Goal: Task Accomplishment & Management: Complete application form

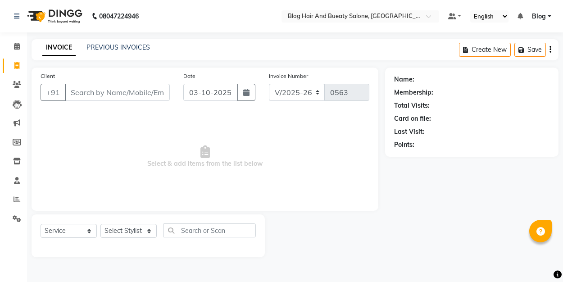
select select "8741"
select select "service"
click at [103, 49] on link "PREVIOUS INVOICES" at bounding box center [117, 47] width 63 height 8
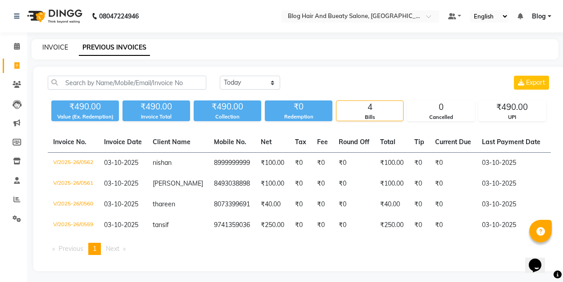
click at [67, 47] on link "INVOICE" at bounding box center [55, 47] width 26 height 8
select select "8741"
select select "service"
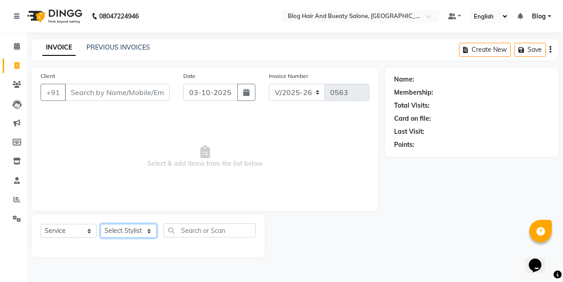
click at [128, 230] on select "Select Stylist ALI Blog [PERSON_NAME] sameer [PERSON_NAME]" at bounding box center [128, 231] width 56 height 14
click at [83, 231] on select "Select Service Product Membership Package Voucher Prepaid Gift Card" at bounding box center [69, 231] width 56 height 14
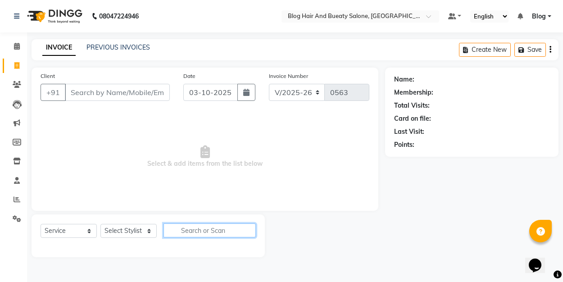
click at [228, 231] on input "text" at bounding box center [209, 230] width 92 height 14
click at [272, 137] on span "Select & add items from the list below" at bounding box center [205, 157] width 329 height 90
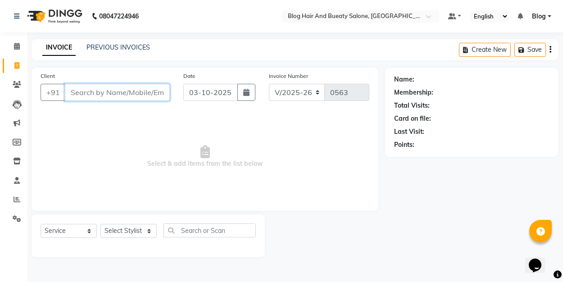
click at [127, 95] on input "Client" at bounding box center [117, 92] width 105 height 17
click at [70, 233] on select "Select Service Product Membership Package Voucher Prepaid Gift Card" at bounding box center [69, 231] width 56 height 14
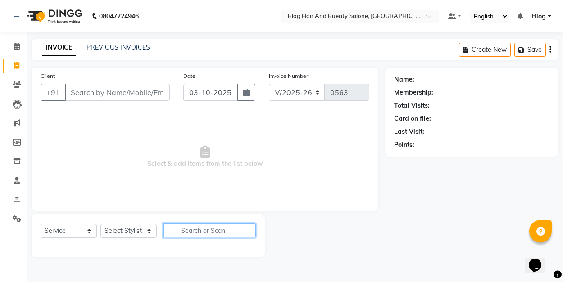
click at [194, 231] on input "text" at bounding box center [209, 230] width 92 height 14
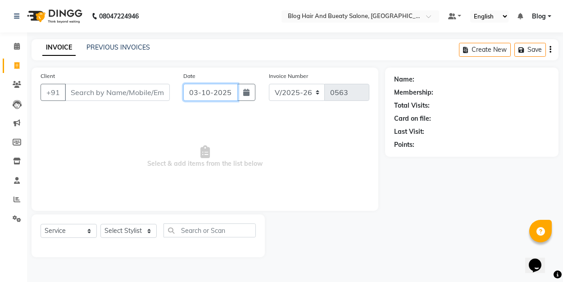
click at [213, 94] on input "03-10-2025" at bounding box center [210, 92] width 54 height 17
select select "10"
select select "2025"
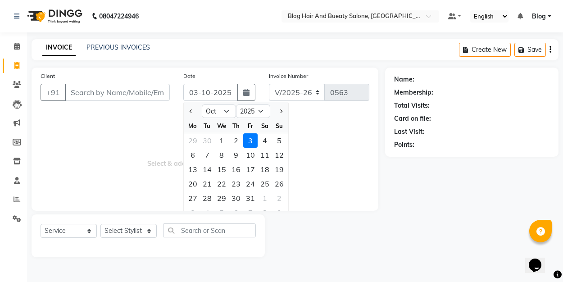
click at [48, 148] on span "Select & add items from the list below" at bounding box center [205, 157] width 329 height 90
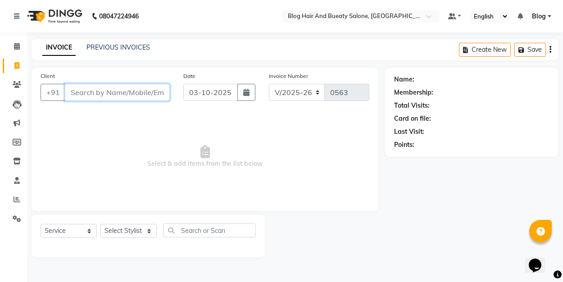
click at [104, 90] on input "Client" at bounding box center [117, 92] width 105 height 17
click at [129, 158] on span "Select & add items from the list below" at bounding box center [205, 157] width 329 height 90
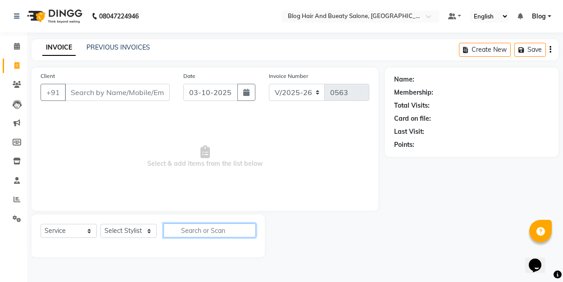
click at [190, 226] on input "text" at bounding box center [209, 230] width 92 height 14
click at [204, 178] on span "Select & add items from the list below" at bounding box center [205, 157] width 329 height 90
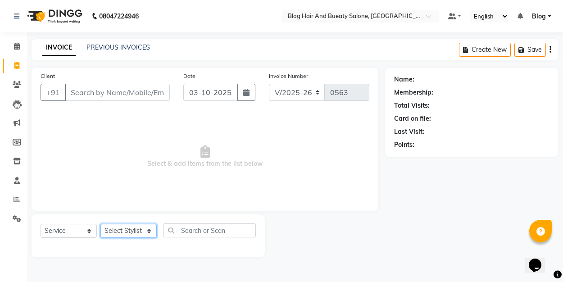
click at [127, 233] on select "Select Stylist ALI Blog [PERSON_NAME] sameer [PERSON_NAME]" at bounding box center [128, 231] width 56 height 14
click at [59, 232] on select "Select Service Product Membership Package Voucher Prepaid Gift Card" at bounding box center [69, 231] width 56 height 14
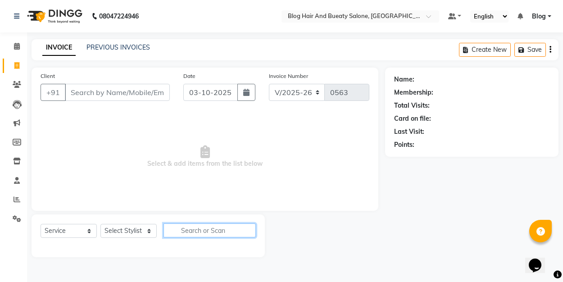
click at [207, 228] on input "text" at bounding box center [209, 230] width 92 height 14
click at [238, 198] on span "Select & add items from the list below" at bounding box center [205, 157] width 329 height 90
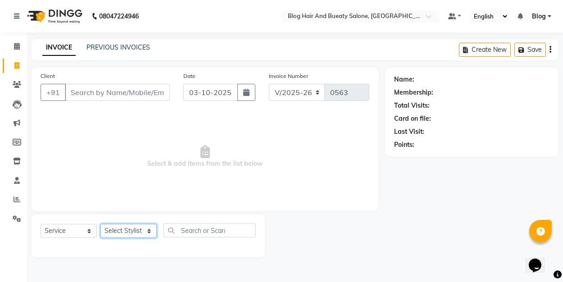
click at [128, 231] on select "Select Stylist ALI Blog [PERSON_NAME] sameer [PERSON_NAME]" at bounding box center [128, 231] width 56 height 14
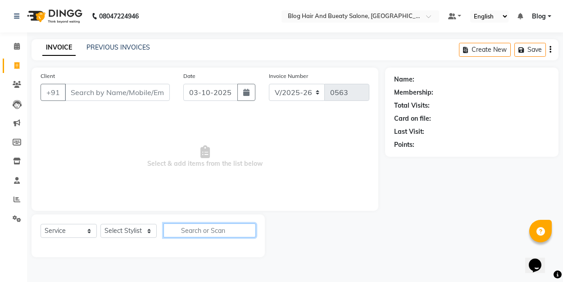
click at [217, 226] on input "text" at bounding box center [209, 230] width 92 height 14
click at [259, 169] on span "Select & add items from the list below" at bounding box center [205, 157] width 329 height 90
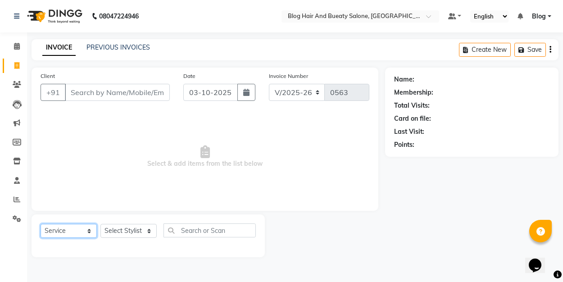
click at [73, 230] on select "Select Service Product Membership Package Voucher Prepaid Gift Card" at bounding box center [69, 231] width 56 height 14
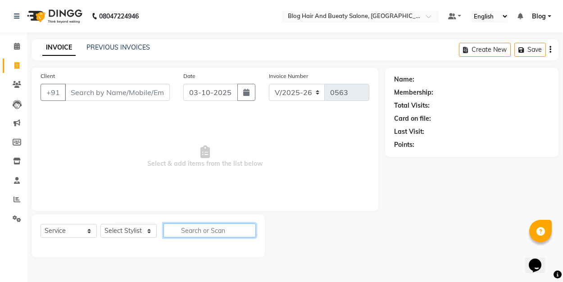
click at [199, 234] on input "text" at bounding box center [209, 230] width 92 height 14
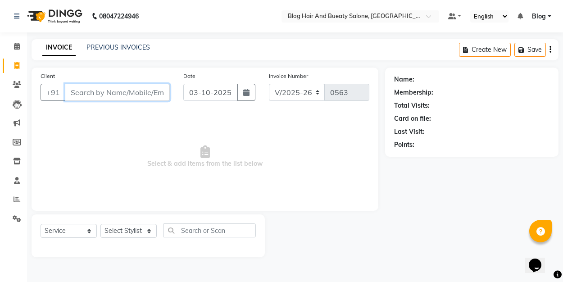
click at [109, 86] on input "Client" at bounding box center [117, 92] width 105 height 17
click at [135, 166] on span "Select & add items from the list below" at bounding box center [205, 157] width 329 height 90
click at [130, 95] on input "Client" at bounding box center [117, 92] width 105 height 17
click at [158, 165] on span "Select & add items from the list below" at bounding box center [205, 157] width 329 height 90
click at [102, 162] on span "Select & add items from the list below" at bounding box center [205, 157] width 329 height 90
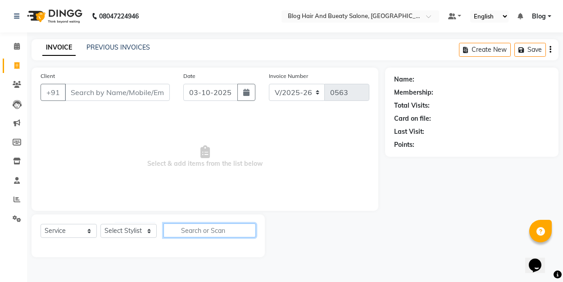
click at [201, 231] on input "text" at bounding box center [209, 230] width 92 height 14
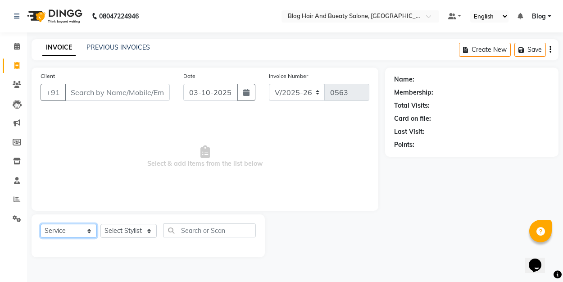
click at [67, 226] on select "Select Service Product Membership Package Voucher Prepaid Gift Card" at bounding box center [69, 231] width 56 height 14
click at [121, 152] on span "Select & add items from the list below" at bounding box center [205, 157] width 329 height 90
click at [127, 95] on input "Client" at bounding box center [117, 92] width 105 height 17
click at [161, 128] on span "Select & add items from the list below" at bounding box center [205, 157] width 329 height 90
click at [221, 99] on input "03-10-2025" at bounding box center [210, 92] width 54 height 17
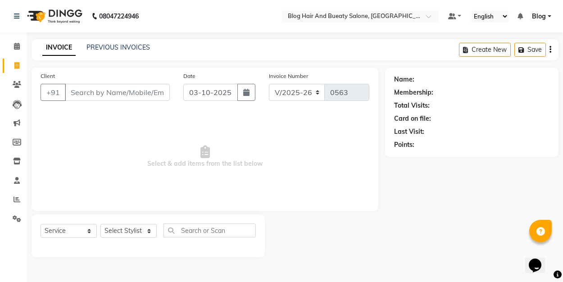
select select "10"
select select "2025"
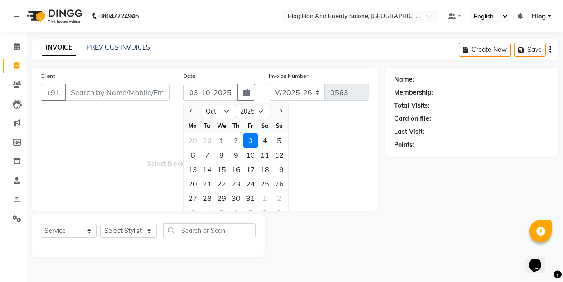
click at [75, 139] on span "Select & add items from the list below" at bounding box center [205, 157] width 329 height 90
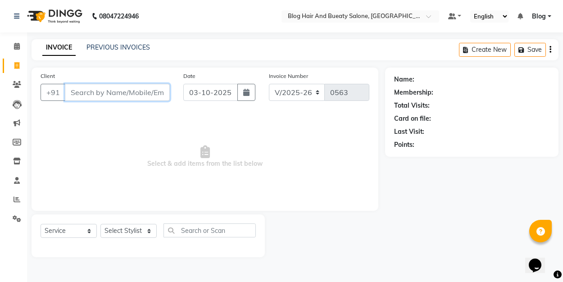
click at [108, 86] on input "Client" at bounding box center [117, 92] width 105 height 17
click at [124, 231] on select "Select Stylist ALI Blog [PERSON_NAME] sameer [PERSON_NAME]" at bounding box center [128, 231] width 56 height 14
click at [193, 153] on span "Select & add items from the list below" at bounding box center [205, 157] width 329 height 90
click at [71, 231] on select "Select Service Product Membership Package Voucher Prepaid Gift Card" at bounding box center [69, 231] width 56 height 14
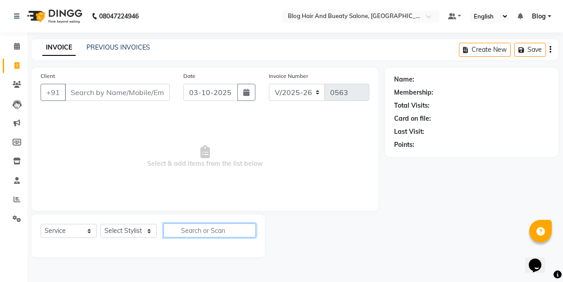
click at [213, 230] on input "text" at bounding box center [209, 230] width 92 height 14
click at [230, 188] on span "Select & add items from the list below" at bounding box center [205, 157] width 329 height 90
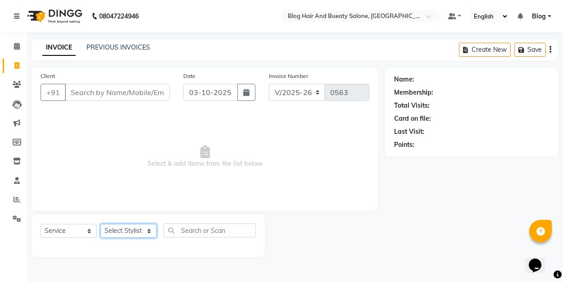
click at [125, 232] on select "Select Stylist ALI Blog [PERSON_NAME] sameer [PERSON_NAME]" at bounding box center [128, 231] width 56 height 14
click at [71, 232] on select "Select Service Product Membership Package Voucher Prepaid Gift Card" at bounding box center [69, 231] width 56 height 14
click at [90, 189] on span "Select & add items from the list below" at bounding box center [205, 157] width 329 height 90
click at [76, 230] on select "Select Service Product Membership Package Voucher Prepaid Gift Card" at bounding box center [69, 231] width 56 height 14
click at [132, 231] on select "Select Stylist ALI Blog [PERSON_NAME] sameer [PERSON_NAME]" at bounding box center [128, 231] width 56 height 14
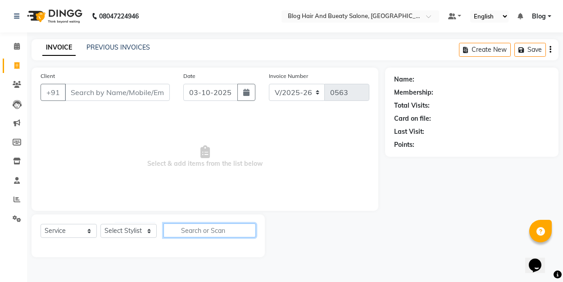
click at [208, 235] on input "text" at bounding box center [209, 230] width 92 height 14
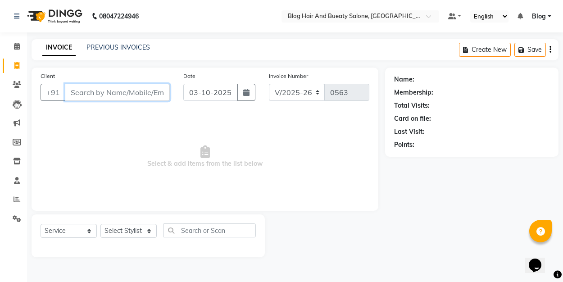
click at [132, 94] on input "Client" at bounding box center [117, 92] width 105 height 17
click at [138, 137] on span "Select & add items from the list below" at bounding box center [205, 157] width 329 height 90
click at [72, 230] on select "Select Service Product Membership Package Voucher Prepaid Gift Card" at bounding box center [69, 231] width 56 height 14
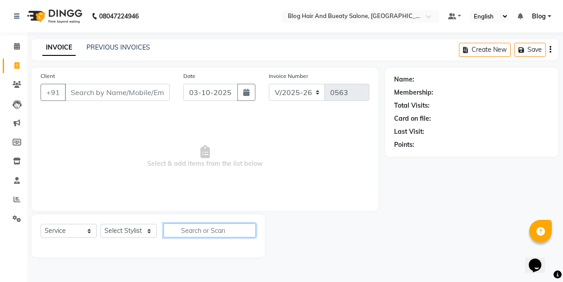
click at [191, 231] on input "text" at bounding box center [209, 230] width 92 height 14
click at [84, 181] on span "Select & add items from the list below" at bounding box center [205, 157] width 329 height 90
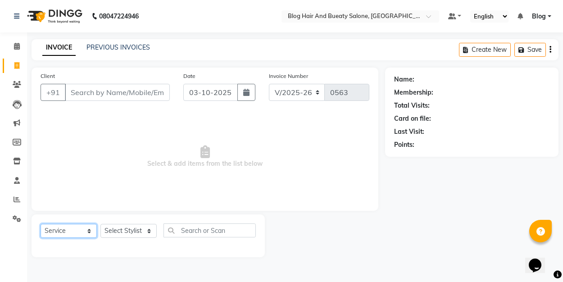
click at [76, 231] on select "Select Service Product Membership Package Voucher Prepaid Gift Card" at bounding box center [69, 231] width 56 height 14
click at [134, 232] on select "Select Stylist ALI Blog [PERSON_NAME] sameer [PERSON_NAME]" at bounding box center [128, 231] width 56 height 14
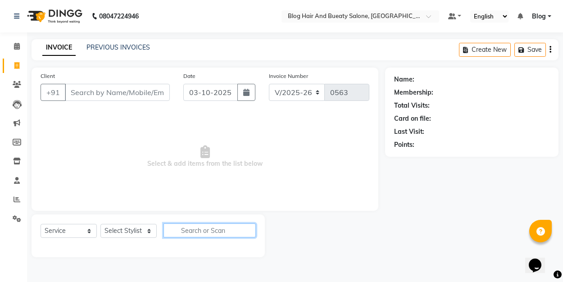
click at [208, 231] on input "text" at bounding box center [209, 230] width 92 height 14
click at [214, 176] on span "Select & add items from the list below" at bounding box center [205, 157] width 329 height 90
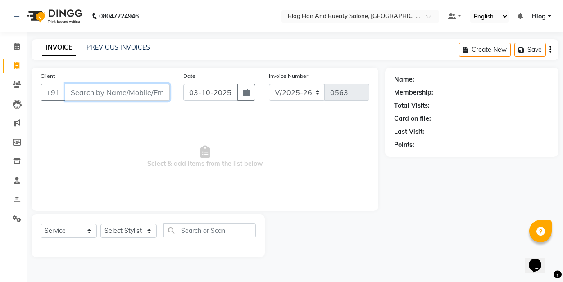
click at [124, 92] on input "Client" at bounding box center [117, 92] width 105 height 17
click at [148, 155] on span "Select & add items from the list below" at bounding box center [205, 157] width 329 height 90
click at [209, 87] on input "03-10-2025" at bounding box center [210, 92] width 54 height 17
select select "10"
select select "2025"
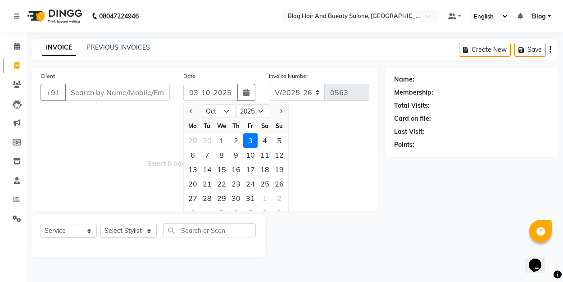
click at [123, 123] on span "Select & add items from the list below" at bounding box center [205, 157] width 329 height 90
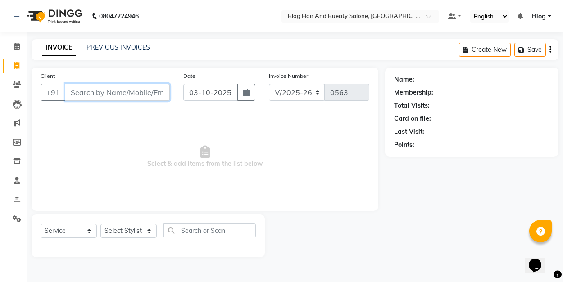
click at [120, 94] on input "Client" at bounding box center [117, 92] width 105 height 17
click at [78, 231] on select "Select Service Product Membership Package Voucher Prepaid Gift Card" at bounding box center [69, 231] width 56 height 14
click at [145, 230] on select "Select Stylist ALI Blog [PERSON_NAME] sameer [PERSON_NAME]" at bounding box center [128, 231] width 56 height 14
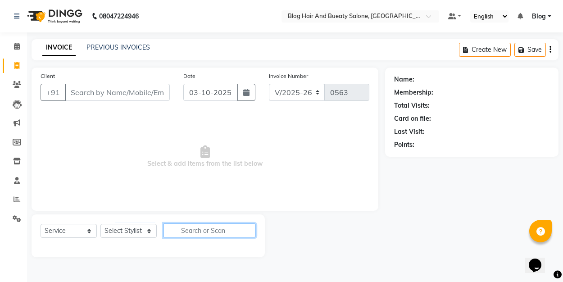
click at [194, 230] on input "text" at bounding box center [209, 230] width 92 height 14
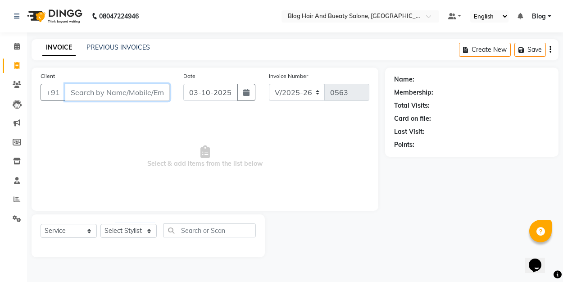
click at [81, 90] on input "Client" at bounding box center [117, 92] width 105 height 17
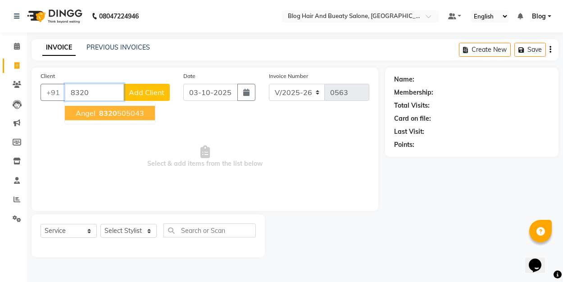
click at [97, 113] on ngb-highlight "8320 505043" at bounding box center [120, 113] width 47 height 9
type input "8320505043"
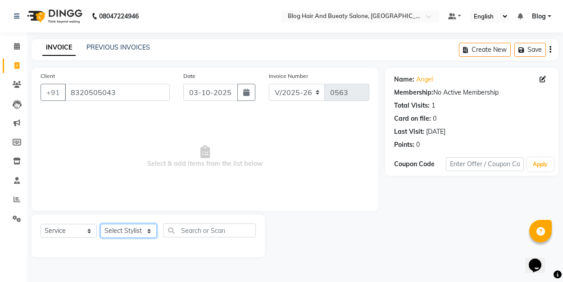
select select "89037"
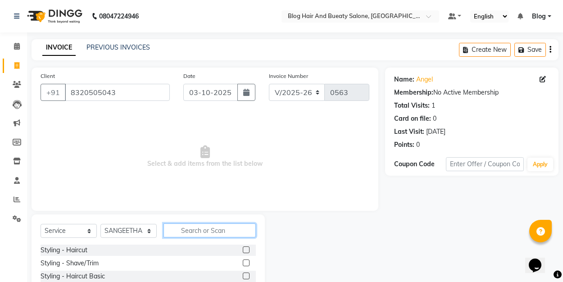
click at [196, 229] on input "text" at bounding box center [209, 230] width 92 height 14
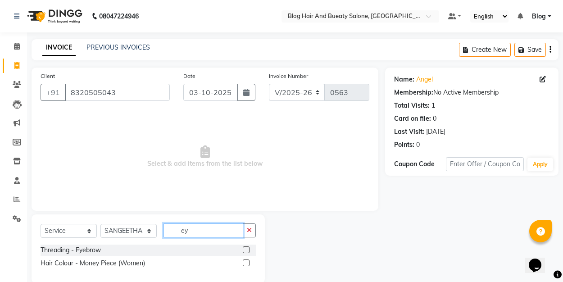
type input "ey"
click at [248, 247] on label at bounding box center [246, 249] width 7 height 7
click at [248, 247] on input "checkbox" at bounding box center [246, 250] width 6 height 6
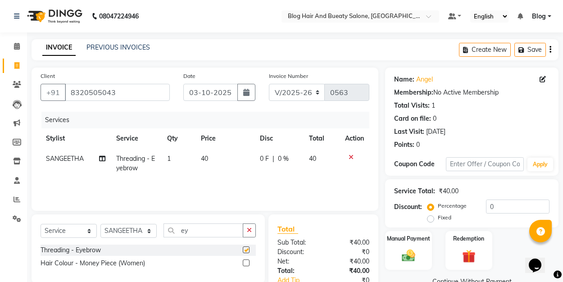
checkbox input "false"
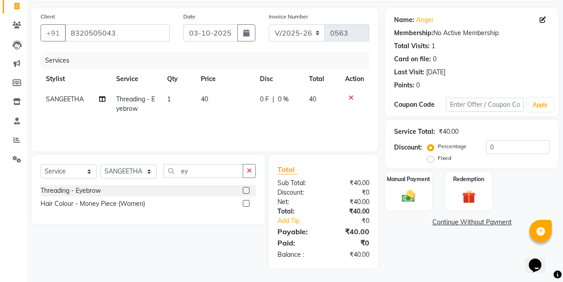
scroll to position [59, 0]
click at [409, 182] on label "Manual Payment" at bounding box center [408, 178] width 45 height 9
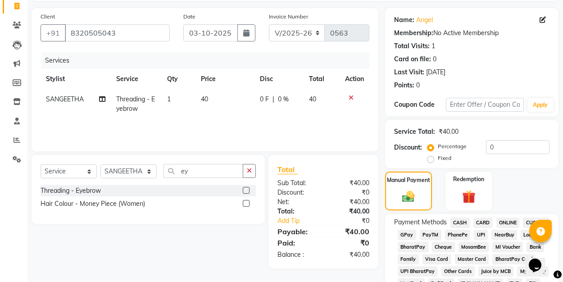
click at [478, 235] on span "UPI" at bounding box center [481, 235] width 14 height 10
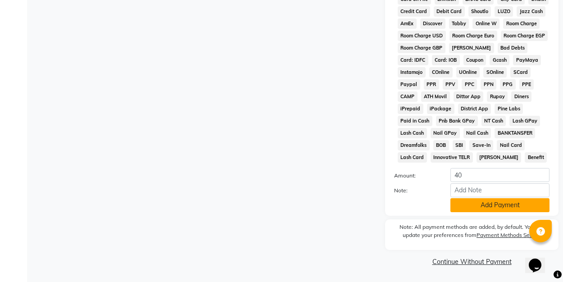
scroll to position [428, 0]
click at [474, 204] on button "Add Payment" at bounding box center [499, 206] width 99 height 14
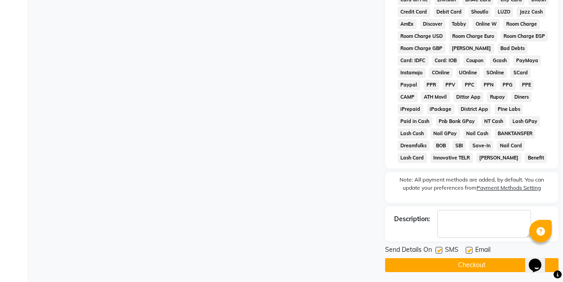
click at [469, 250] on label at bounding box center [469, 250] width 7 height 7
click at [469, 250] on input "checkbox" at bounding box center [469, 251] width 6 height 6
checkbox input "false"
click at [462, 263] on button "Checkout" at bounding box center [471, 265] width 173 height 14
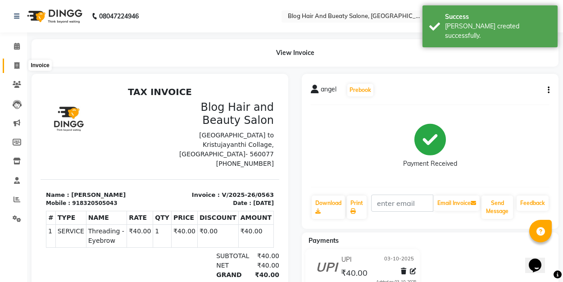
click at [17, 63] on icon at bounding box center [16, 65] width 5 height 7
select select "service"
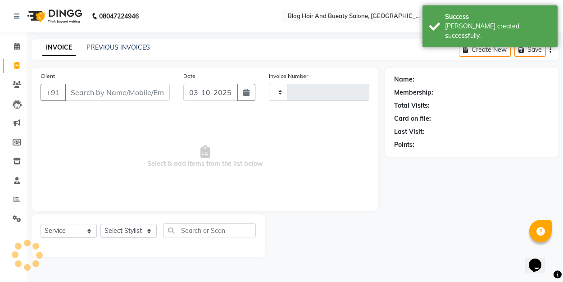
type input "0564"
select select "8741"
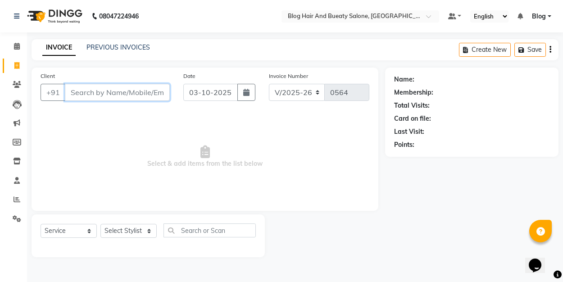
click at [113, 96] on input "Client" at bounding box center [117, 92] width 105 height 17
type input "7016678306"
click at [141, 96] on span "Add Client" at bounding box center [147, 92] width 36 height 9
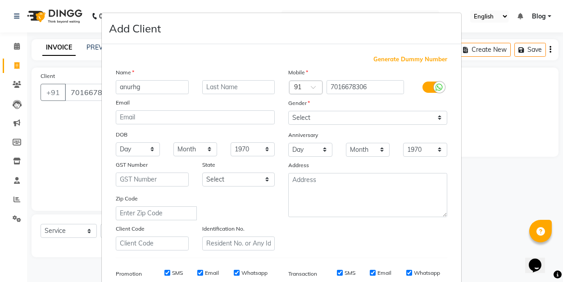
type input "anurhg"
select select "[DEMOGRAPHIC_DATA]"
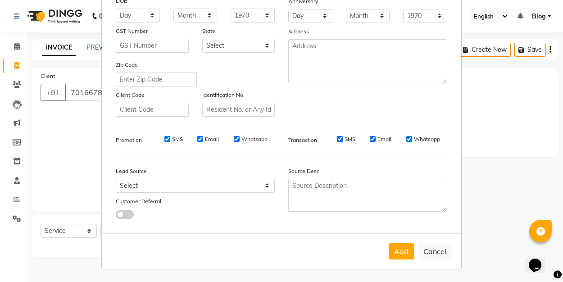
scroll to position [133, 0]
click at [405, 252] on button "Add" at bounding box center [401, 252] width 25 height 16
select select
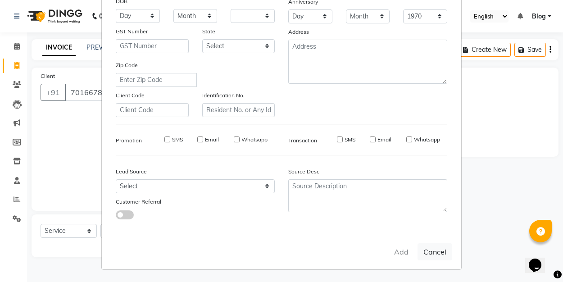
select select
checkbox input "false"
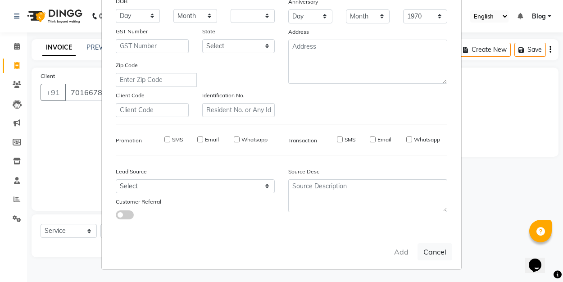
checkbox input "false"
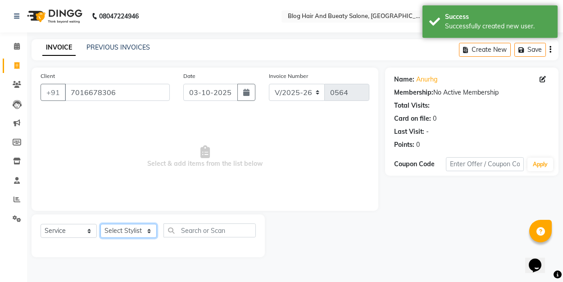
select select "91866"
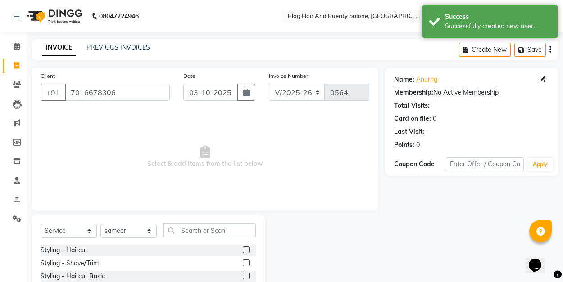
click at [248, 249] on label at bounding box center [246, 249] width 7 height 7
click at [248, 249] on input "checkbox" at bounding box center [246, 250] width 6 height 6
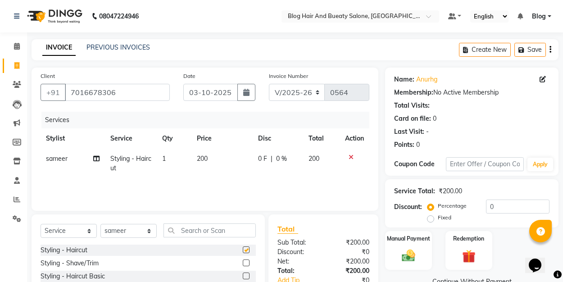
checkbox input "false"
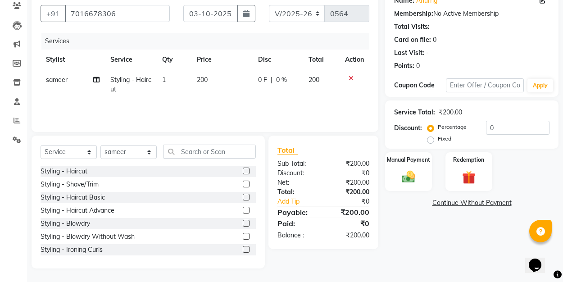
scroll to position [79, 0]
click at [438, 137] on label "Fixed" at bounding box center [445, 139] width 14 height 8
click at [432, 137] on input "Fixed" at bounding box center [432, 139] width 6 height 6
radio input "true"
click at [492, 125] on input "0" at bounding box center [517, 128] width 63 height 14
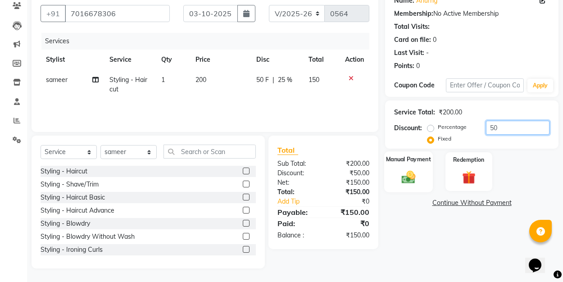
type input "50"
click at [421, 169] on div "Manual Payment" at bounding box center [408, 171] width 49 height 41
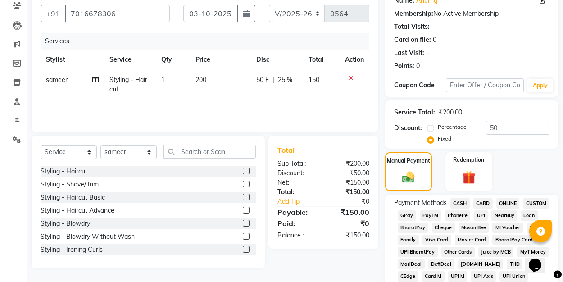
click at [479, 215] on span "UPI" at bounding box center [481, 215] width 14 height 10
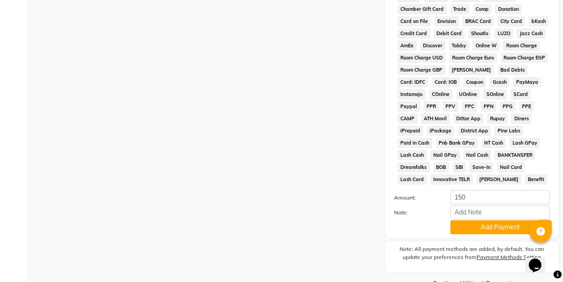
scroll to position [407, 0]
click at [477, 231] on button "Add Payment" at bounding box center [499, 227] width 99 height 14
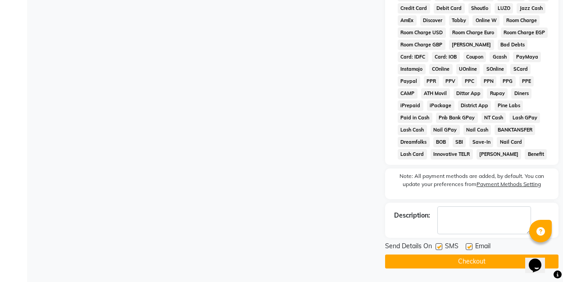
scroll to position [432, 0]
click at [469, 247] on label at bounding box center [469, 246] width 7 height 7
click at [469, 247] on input "checkbox" at bounding box center [469, 247] width 6 height 6
checkbox input "false"
click at [469, 259] on button "Checkout" at bounding box center [471, 261] width 173 height 14
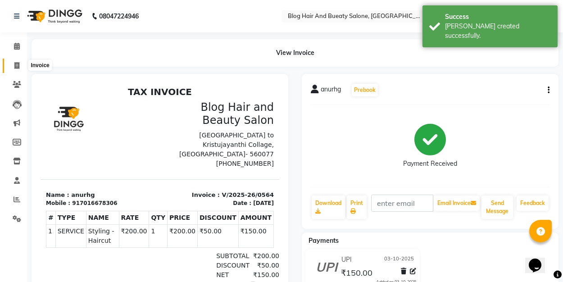
click at [16, 66] on icon at bounding box center [16, 65] width 5 height 7
select select "service"
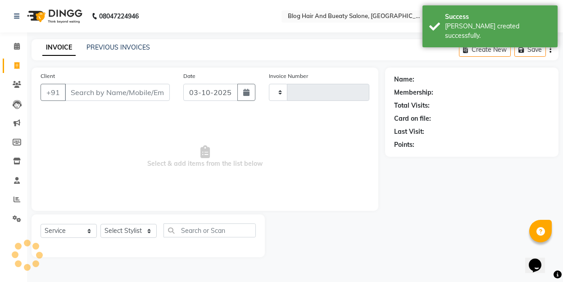
type input "0565"
select select "8741"
click at [117, 44] on link "PREVIOUS INVOICES" at bounding box center [117, 47] width 63 height 8
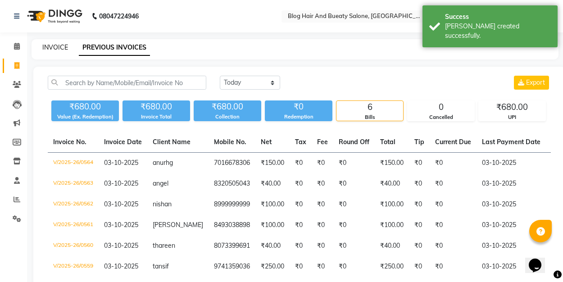
click at [61, 48] on link "INVOICE" at bounding box center [55, 47] width 26 height 8
select select "service"
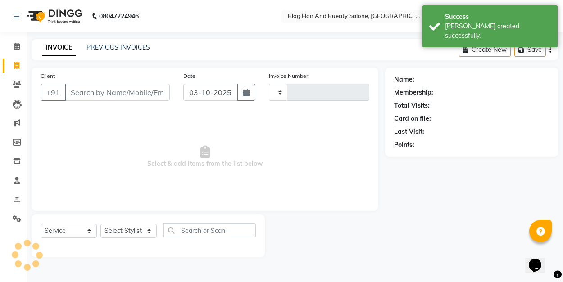
type input "0565"
select select "8741"
click at [104, 50] on link "PREVIOUS INVOICES" at bounding box center [117, 47] width 63 height 8
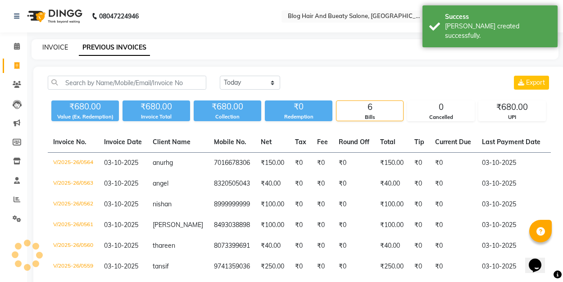
click at [54, 48] on link "INVOICE" at bounding box center [55, 47] width 26 height 8
select select "service"
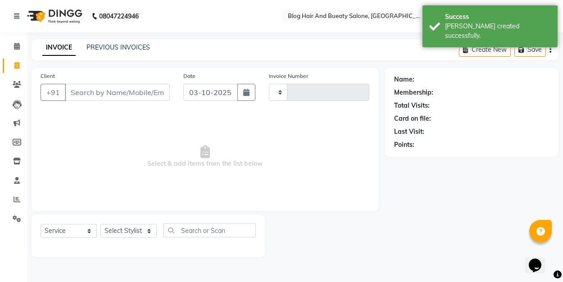
type input "0565"
select select "8741"
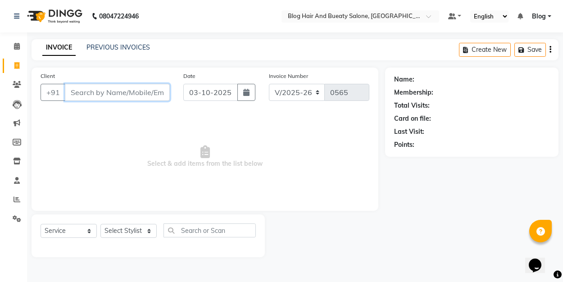
click at [101, 92] on input "Client" at bounding box center [117, 92] width 105 height 17
type input "9961312046"
click at [148, 90] on span "Add Client" at bounding box center [147, 92] width 36 height 9
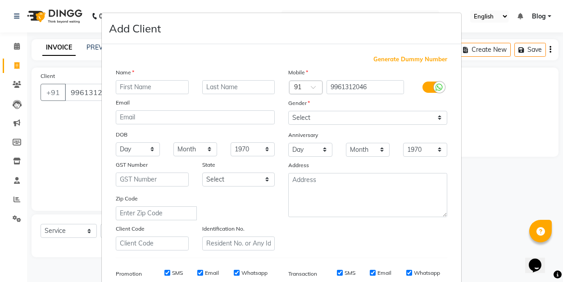
click at [147, 87] on input "text" at bounding box center [152, 87] width 73 height 14
type input "ajay"
select select "[DEMOGRAPHIC_DATA]"
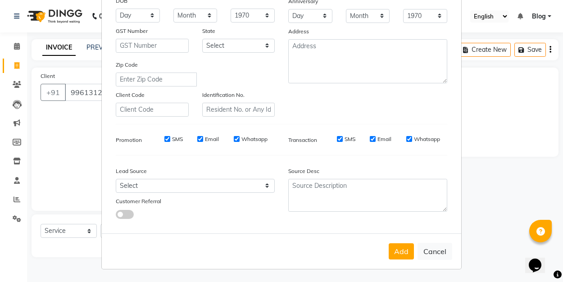
scroll to position [133, 0]
click at [400, 258] on button "Add" at bounding box center [401, 252] width 25 height 16
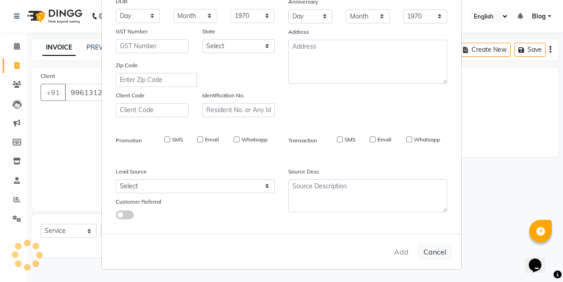
select select
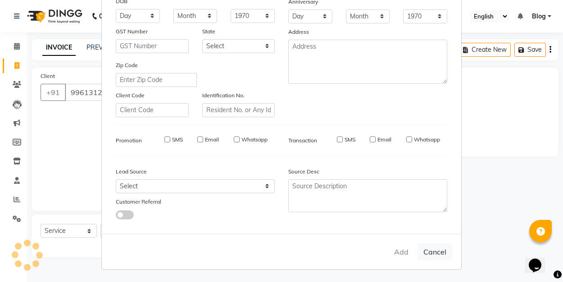
select select
checkbox input "false"
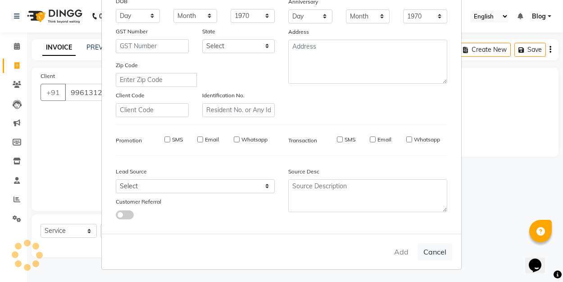
checkbox input "false"
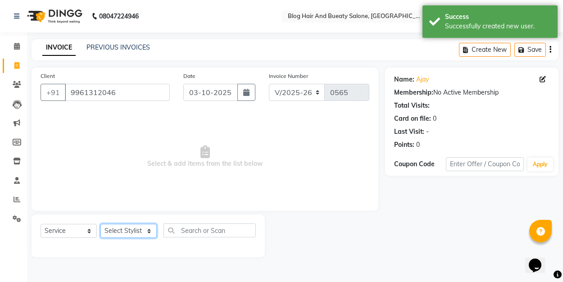
click at [135, 231] on select "Select Stylist ALI Blog [PERSON_NAME] sameer [PERSON_NAME]" at bounding box center [128, 231] width 56 height 14
select select "89036"
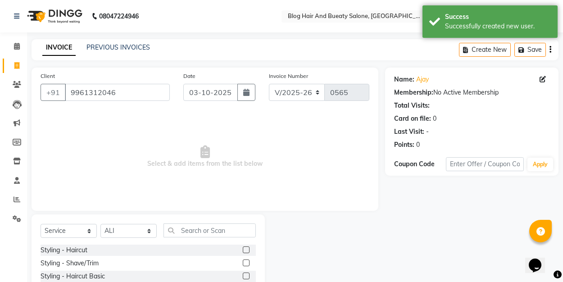
click at [246, 248] on label at bounding box center [246, 249] width 7 height 7
click at [246, 248] on input "checkbox" at bounding box center [246, 250] width 6 height 6
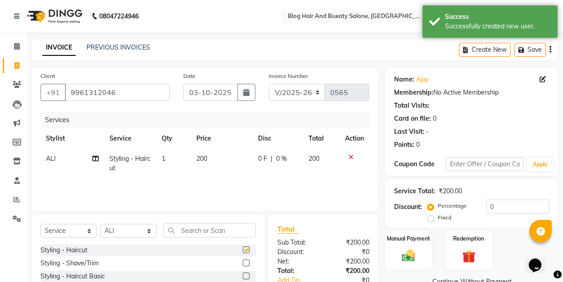
checkbox input "false"
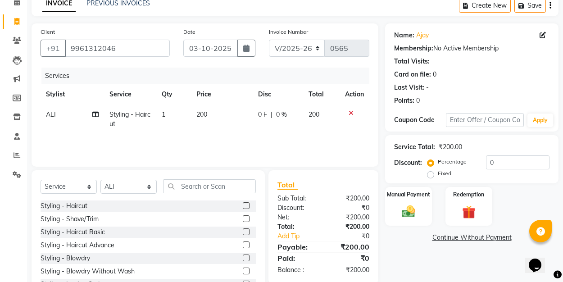
scroll to position [50, 0]
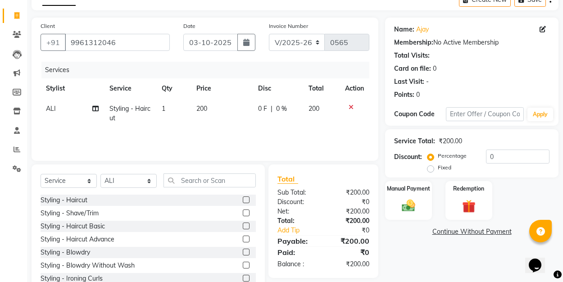
click at [438, 168] on label "Fixed" at bounding box center [445, 167] width 14 height 8
click at [434, 168] on input "Fixed" at bounding box center [432, 167] width 6 height 6
radio input "true"
click at [498, 154] on input "0" at bounding box center [517, 156] width 63 height 14
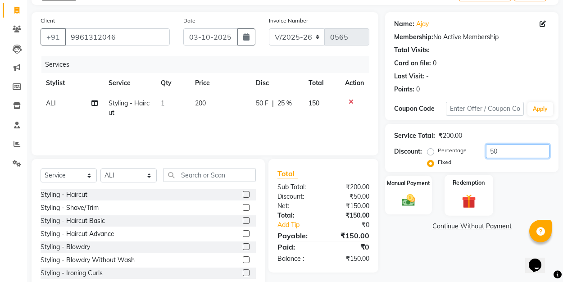
scroll to position [54, 0]
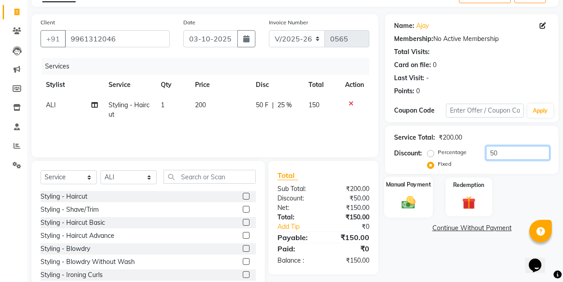
type input "50"
click at [402, 189] on div "Manual Payment" at bounding box center [408, 196] width 49 height 41
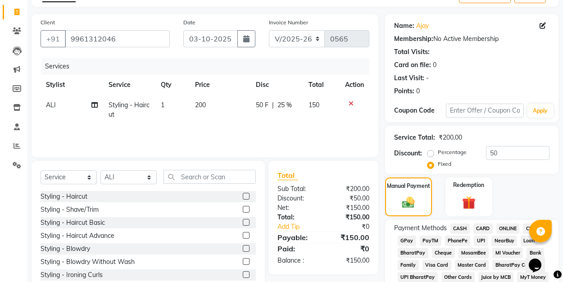
click at [480, 240] on span "UPI" at bounding box center [481, 240] width 14 height 10
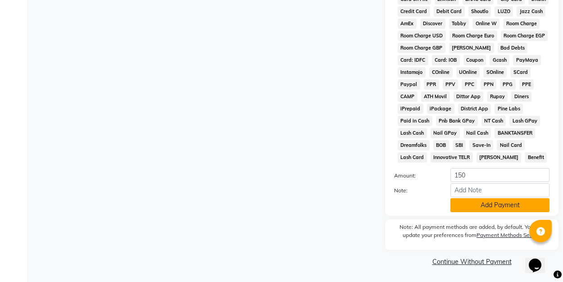
scroll to position [428, 0]
click at [475, 202] on button "Add Payment" at bounding box center [499, 206] width 99 height 14
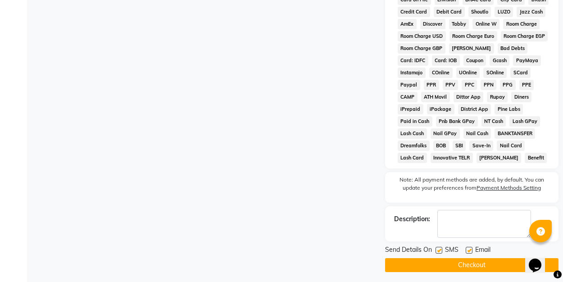
click at [468, 251] on label at bounding box center [469, 250] width 7 height 7
click at [468, 251] on input "checkbox" at bounding box center [469, 251] width 6 height 6
checkbox input "false"
click at [467, 265] on button "Checkout" at bounding box center [471, 265] width 173 height 14
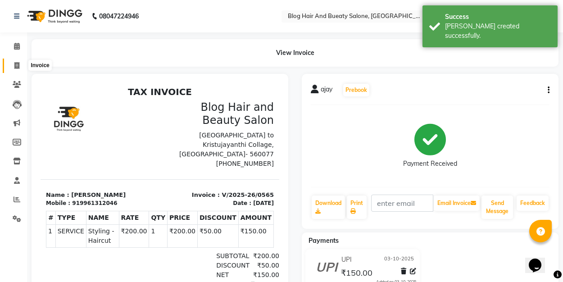
click at [17, 63] on icon at bounding box center [16, 65] width 5 height 7
select select "8741"
select select "service"
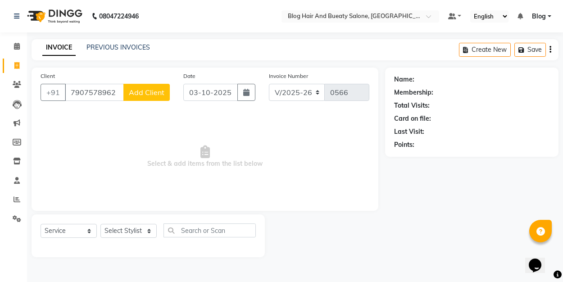
type input "7907578962"
click at [139, 94] on span "Add Client" at bounding box center [147, 92] width 36 height 9
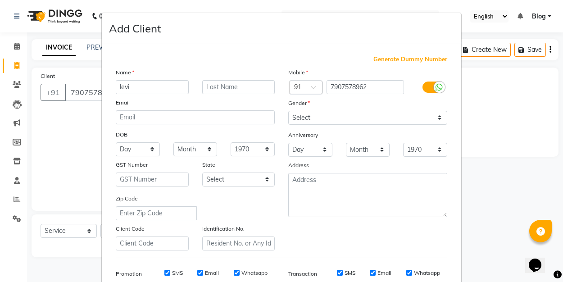
type input "levi"
click at [300, 115] on select "Select [DEMOGRAPHIC_DATA] [DEMOGRAPHIC_DATA] Other Prefer Not To Say" at bounding box center [367, 118] width 159 height 14
select select "[DEMOGRAPHIC_DATA]"
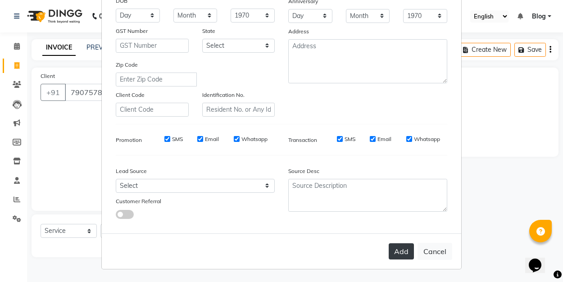
scroll to position [133, 0]
click at [399, 247] on button "Add" at bounding box center [401, 252] width 25 height 16
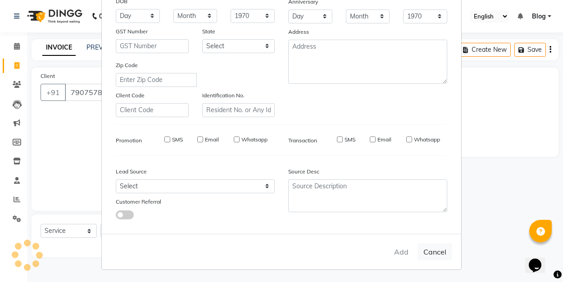
select select
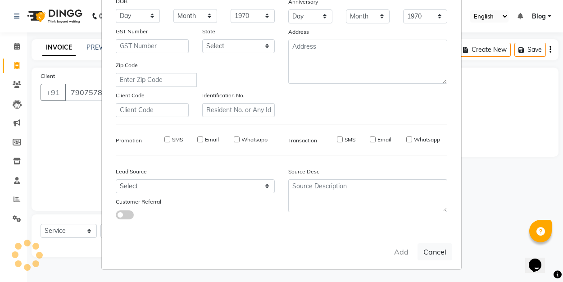
select select
checkbox input "false"
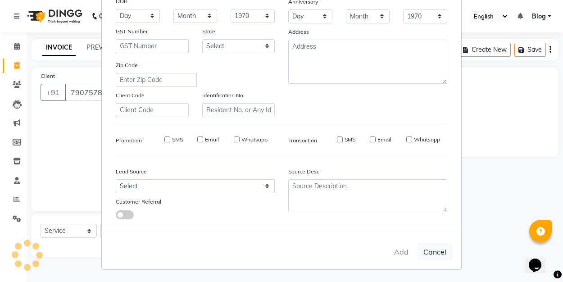
checkbox input "false"
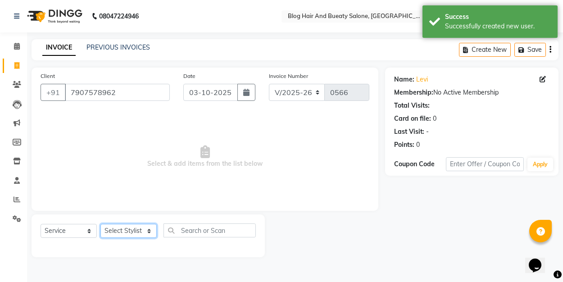
select select "89036"
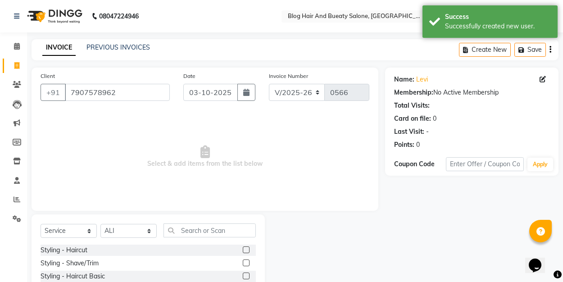
click at [249, 248] on label at bounding box center [246, 249] width 7 height 7
click at [249, 248] on input "checkbox" at bounding box center [246, 250] width 6 height 6
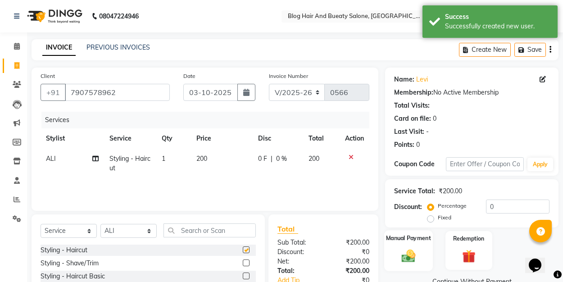
checkbox input "false"
click at [498, 207] on input "0" at bounding box center [517, 206] width 63 height 14
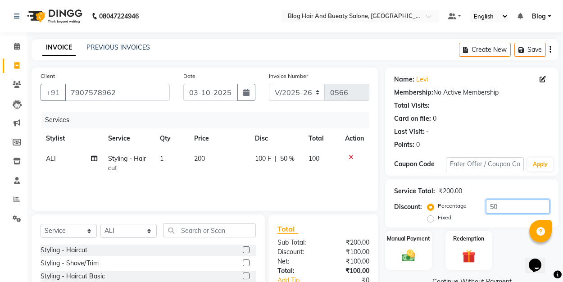
type input "50"
click at [438, 219] on label "Fixed" at bounding box center [445, 217] width 14 height 8
click at [429, 219] on input "Fixed" at bounding box center [432, 217] width 6 height 6
radio input "true"
click at [412, 252] on img at bounding box center [408, 256] width 23 height 16
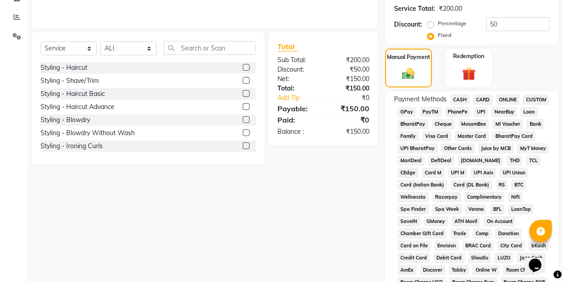
scroll to position [161, 0]
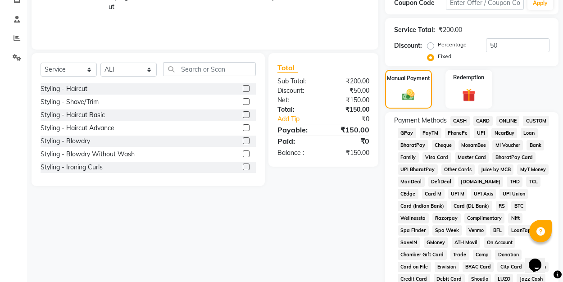
click at [479, 132] on span "UPI" at bounding box center [481, 133] width 14 height 10
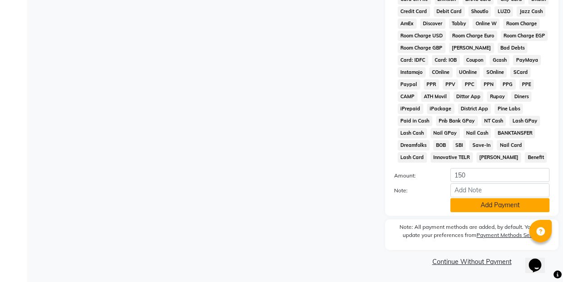
scroll to position [428, 0]
click at [476, 206] on button "Add Payment" at bounding box center [499, 206] width 99 height 14
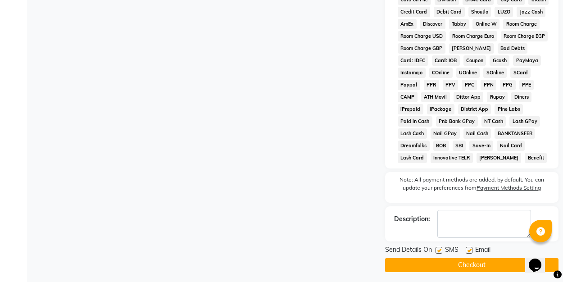
click at [468, 248] on label at bounding box center [469, 250] width 7 height 7
click at [468, 248] on input "checkbox" at bounding box center [469, 251] width 6 height 6
checkbox input "false"
click at [468, 260] on button "Checkout" at bounding box center [471, 265] width 173 height 14
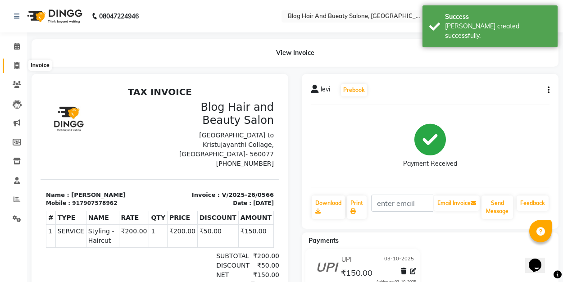
click at [14, 64] on icon at bounding box center [16, 65] width 5 height 7
select select "service"
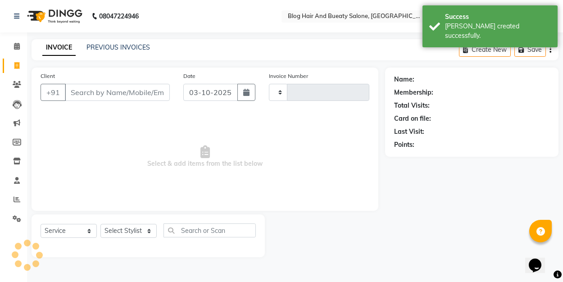
type input "0567"
select select "8741"
click at [110, 47] on link "PREVIOUS INVOICES" at bounding box center [117, 47] width 63 height 8
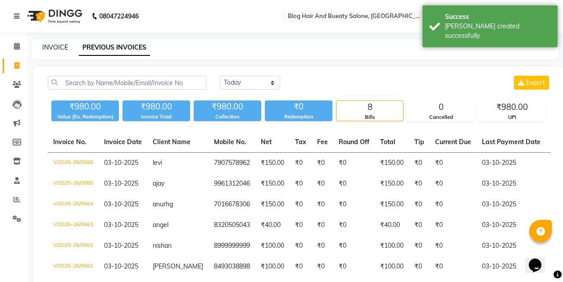
click at [57, 50] on link "INVOICE" at bounding box center [55, 47] width 26 height 8
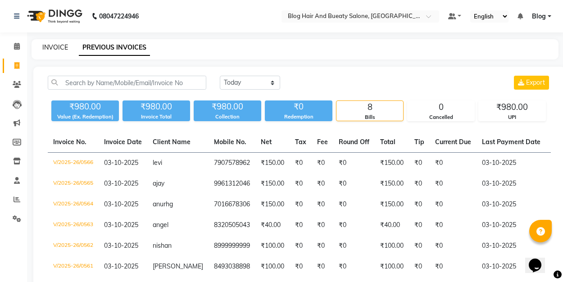
select select "service"
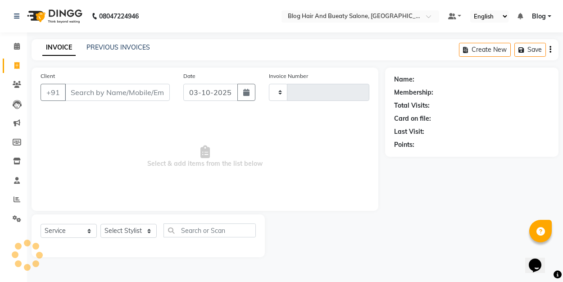
type input "0567"
select select "8741"
click at [108, 41] on div "INVOICE PREVIOUS INVOICES Create New Save" at bounding box center [295, 49] width 527 height 21
click at [108, 44] on link "PREVIOUS INVOICES" at bounding box center [117, 47] width 63 height 8
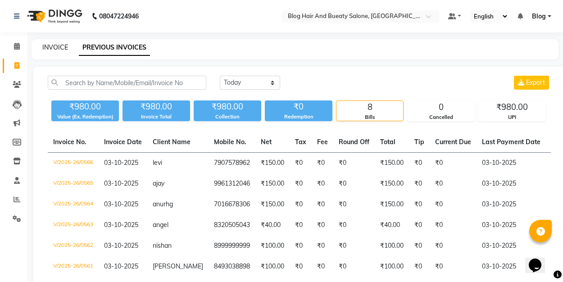
click at [59, 44] on link "INVOICE" at bounding box center [55, 47] width 26 height 8
select select "8741"
select select "service"
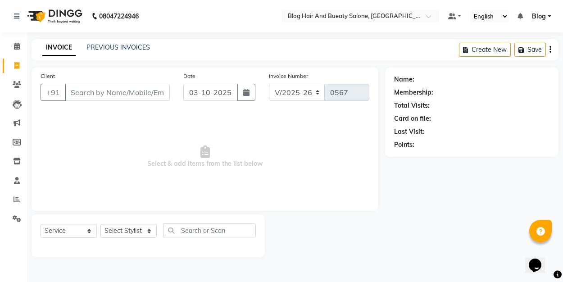
click at [110, 93] on input "Client" at bounding box center [117, 92] width 105 height 17
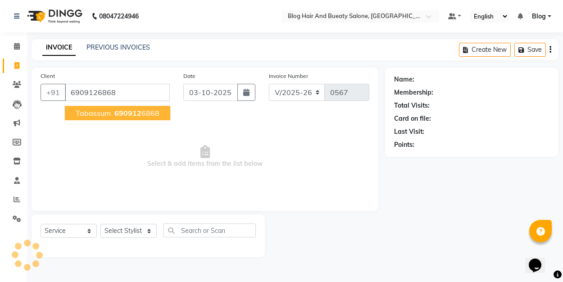
type input "6909126868"
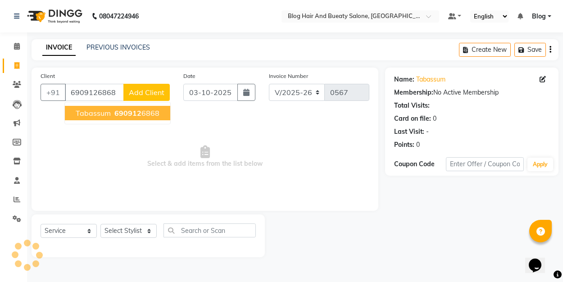
click at [109, 112] on span "Tabassum" at bounding box center [93, 113] width 35 height 9
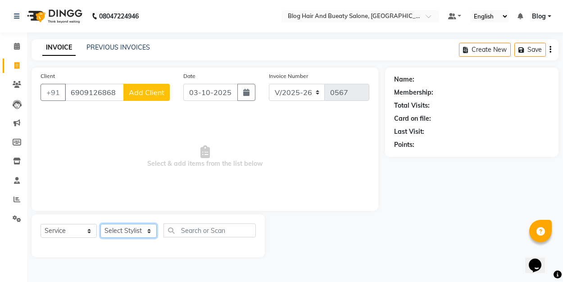
select select "89037"
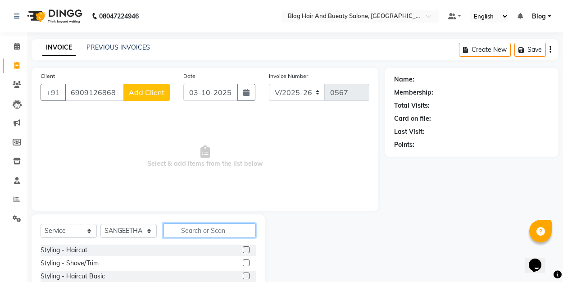
click at [219, 233] on input "text" at bounding box center [209, 230] width 92 height 14
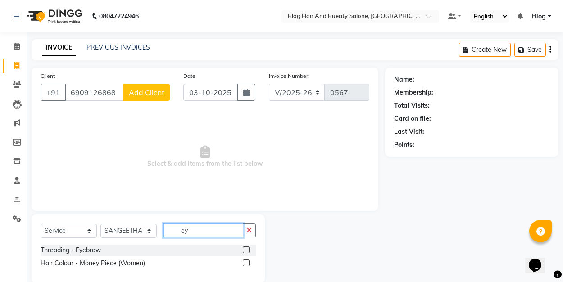
type input "ey"
click at [245, 249] on label at bounding box center [246, 249] width 7 height 7
click at [245, 249] on input "checkbox" at bounding box center [246, 250] width 6 height 6
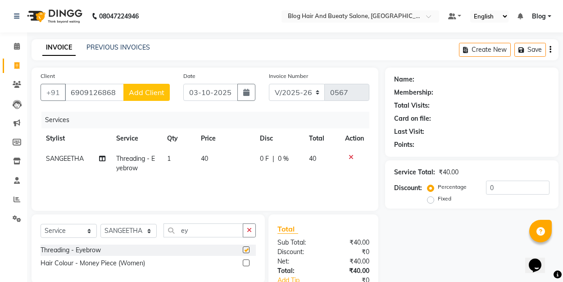
checkbox input "false"
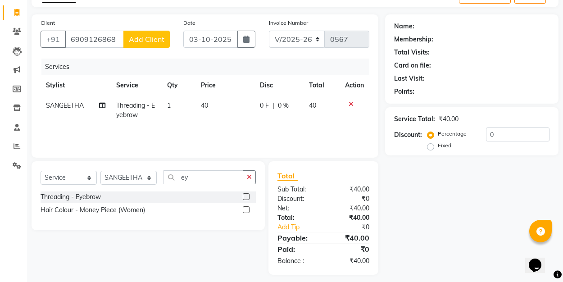
scroll to position [52, 0]
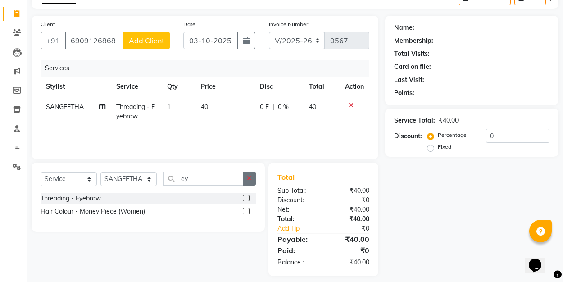
click at [250, 179] on icon "button" at bounding box center [249, 178] width 5 height 6
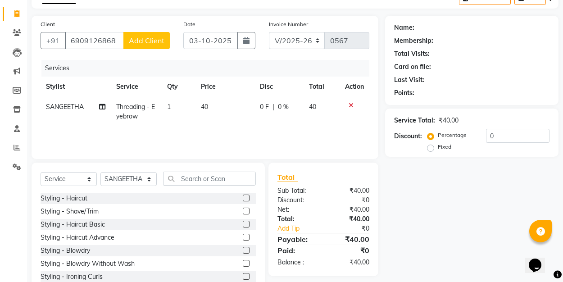
click at [438, 144] on label "Fixed" at bounding box center [445, 147] width 14 height 8
click at [431, 144] on input "Fixed" at bounding box center [432, 147] width 6 height 6
radio input "true"
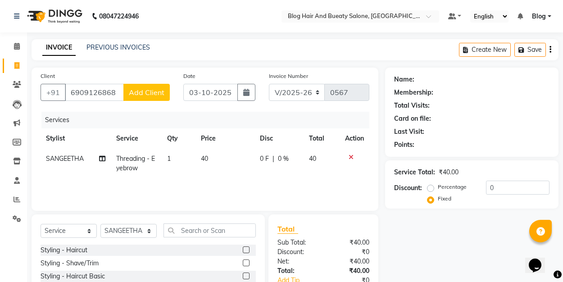
scroll to position [0, 0]
click at [145, 92] on span "Add Client" at bounding box center [147, 92] width 36 height 9
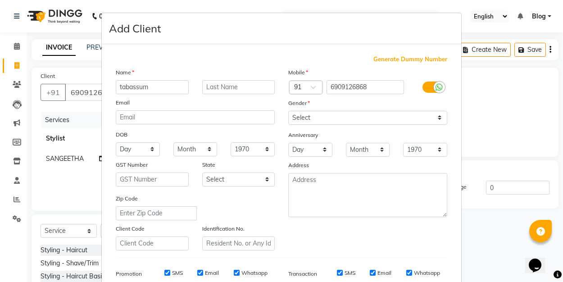
type input "tabassum"
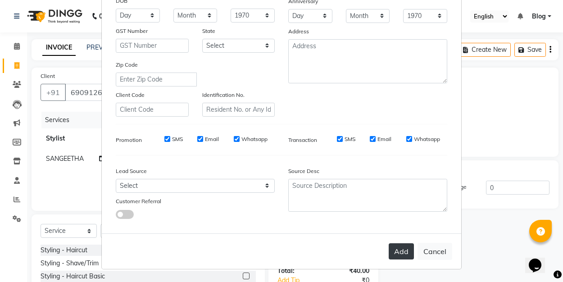
scroll to position [133, 0]
click at [403, 253] on button "Add" at bounding box center [401, 252] width 25 height 16
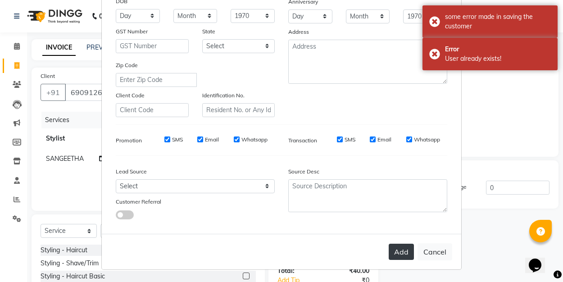
click at [397, 248] on button "Add" at bounding box center [401, 252] width 25 height 16
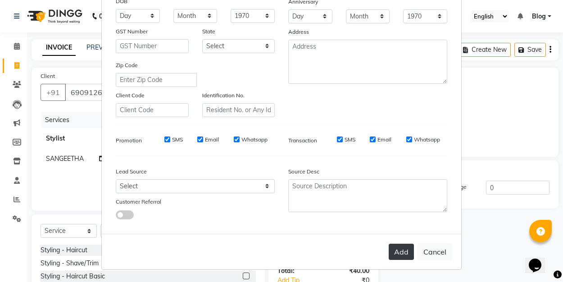
click at [402, 251] on button "Add" at bounding box center [401, 252] width 25 height 16
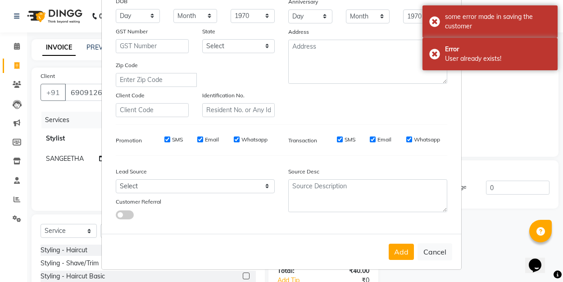
click at [402, 250] on button "Add" at bounding box center [401, 252] width 25 height 16
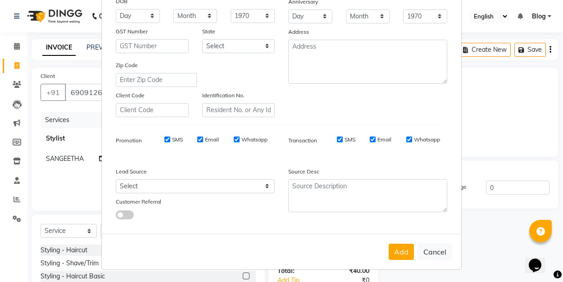
click at [402, 250] on button "Add" at bounding box center [401, 252] width 25 height 16
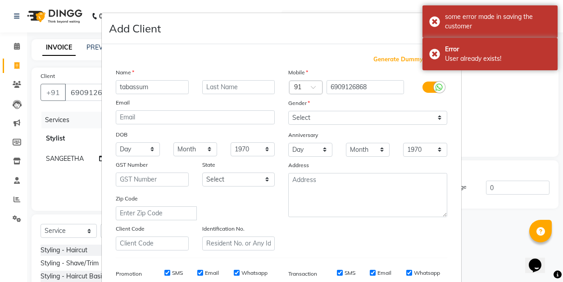
scroll to position [0, 0]
click at [314, 91] on span at bounding box center [316, 89] width 11 height 9
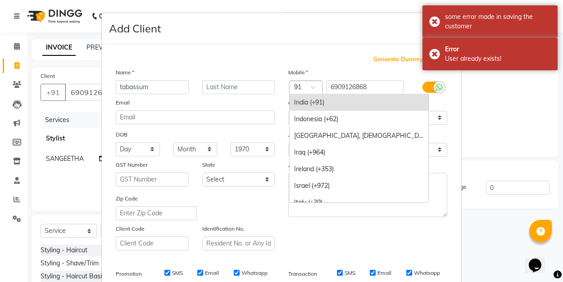
click at [312, 105] on div "India (+91)" at bounding box center [358, 102] width 139 height 17
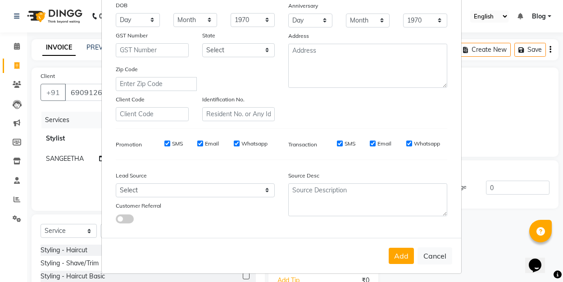
scroll to position [130, 0]
click at [398, 255] on button "Add" at bounding box center [401, 255] width 25 height 16
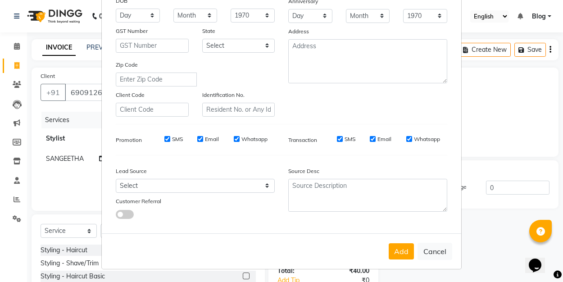
scroll to position [133, 0]
click at [397, 255] on button "Add" at bounding box center [401, 252] width 25 height 16
click at [400, 255] on button "Add" at bounding box center [401, 252] width 25 height 16
click at [391, 253] on button "Add" at bounding box center [401, 252] width 25 height 16
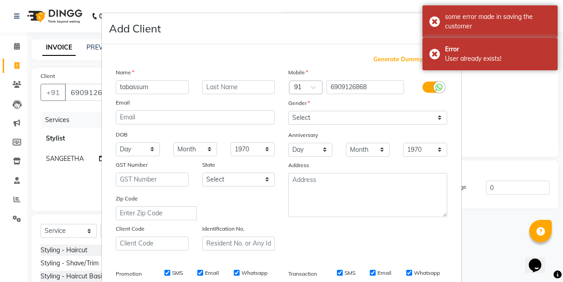
scroll to position [0, 0]
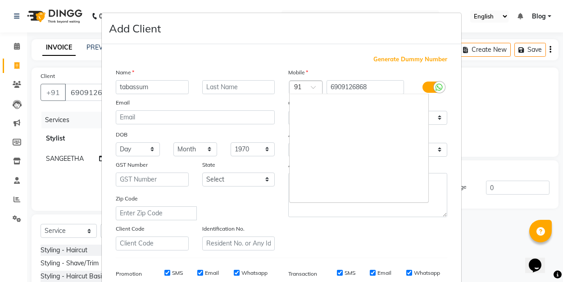
click at [309, 90] on div at bounding box center [305, 87] width 32 height 9
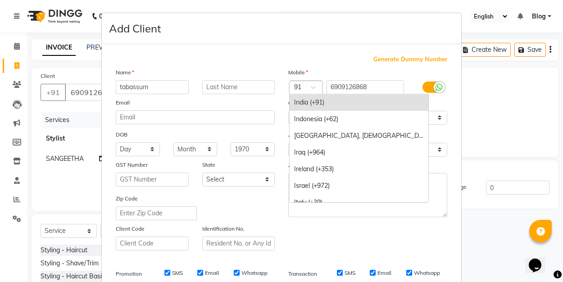
click at [309, 104] on div "India (+91)" at bounding box center [358, 102] width 139 height 17
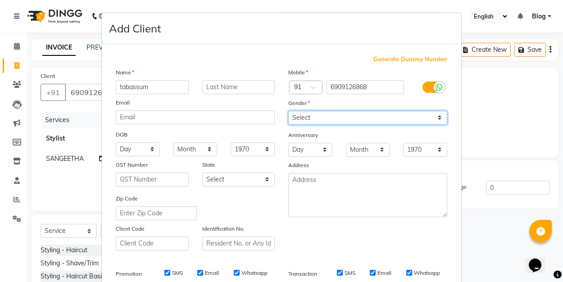
click at [309, 122] on select "Select [DEMOGRAPHIC_DATA] [DEMOGRAPHIC_DATA] Other Prefer Not To Say" at bounding box center [367, 118] width 159 height 14
select select "[DEMOGRAPHIC_DATA]"
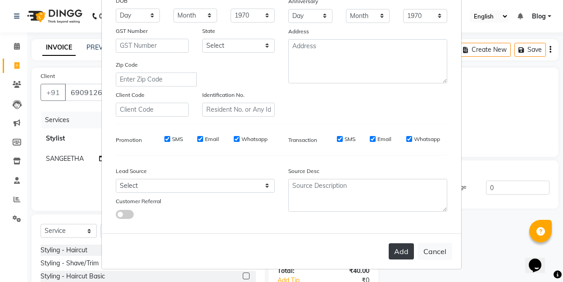
scroll to position [133, 0]
click at [400, 250] on button "Add" at bounding box center [401, 252] width 25 height 16
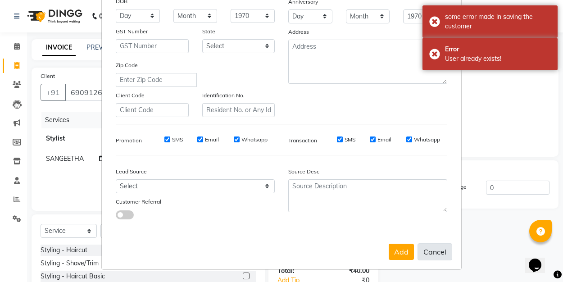
click at [443, 251] on button "Cancel" at bounding box center [434, 251] width 35 height 17
select select
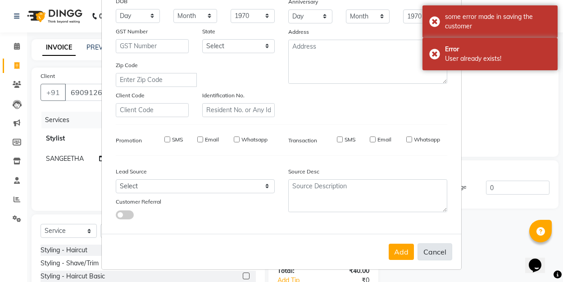
select select
checkbox input "false"
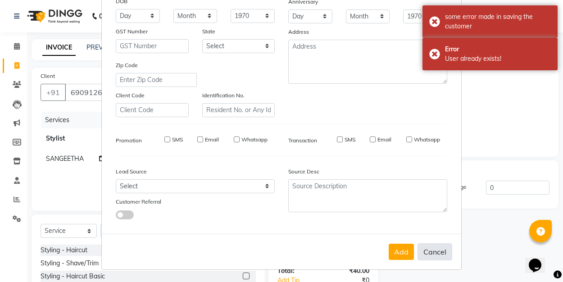
checkbox input "false"
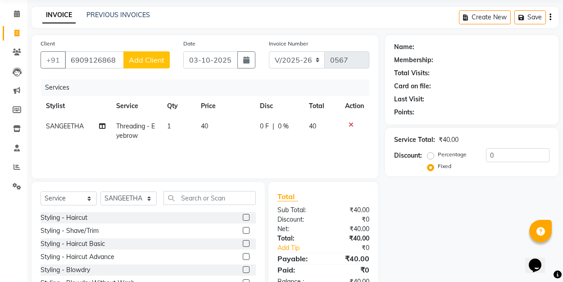
scroll to position [29, 0]
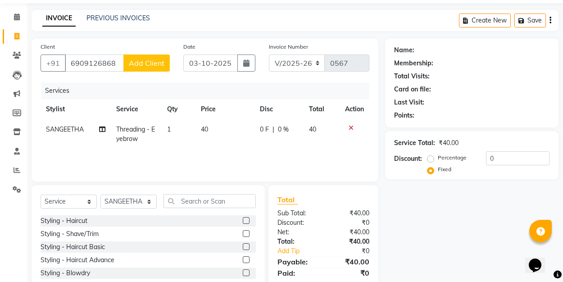
click at [351, 127] on icon at bounding box center [350, 128] width 5 height 6
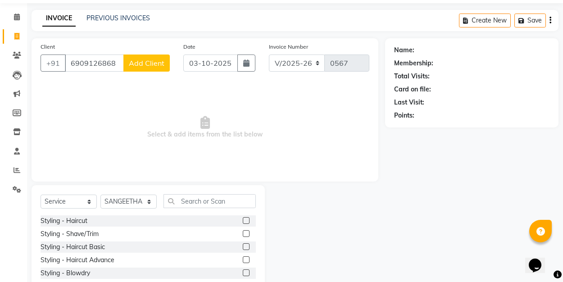
click at [150, 66] on span "Add Client" at bounding box center [147, 63] width 36 height 9
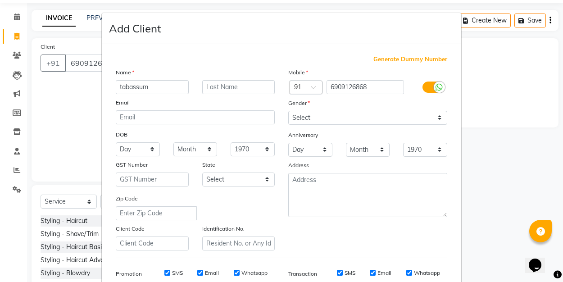
type input "tabassum"
select select "[DEMOGRAPHIC_DATA]"
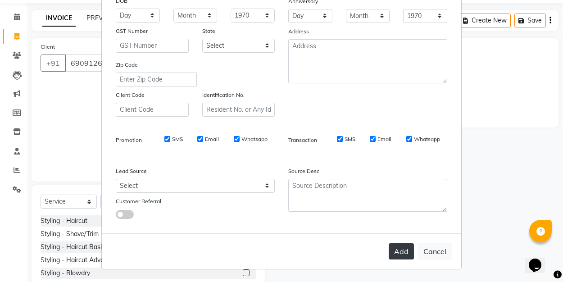
scroll to position [133, 0]
click at [408, 251] on button "Add" at bounding box center [401, 252] width 25 height 16
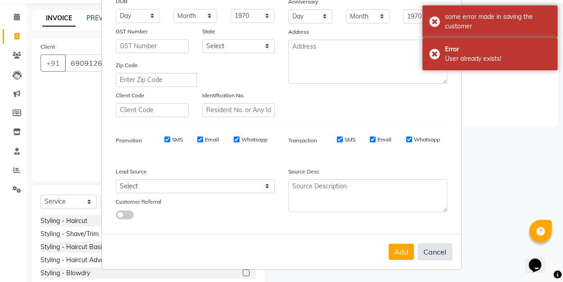
click at [434, 248] on button "Cancel" at bounding box center [434, 251] width 35 height 17
select select
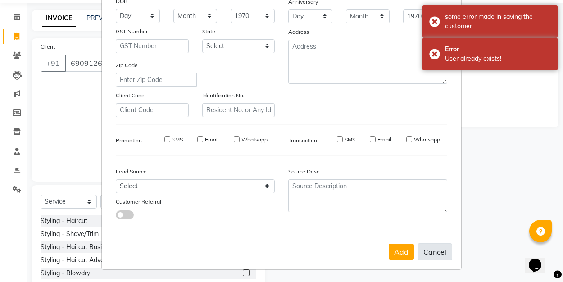
select select
checkbox input "false"
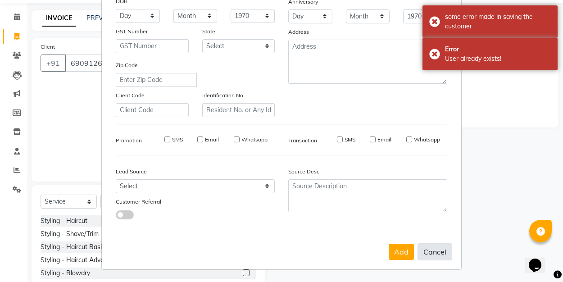
checkbox input "false"
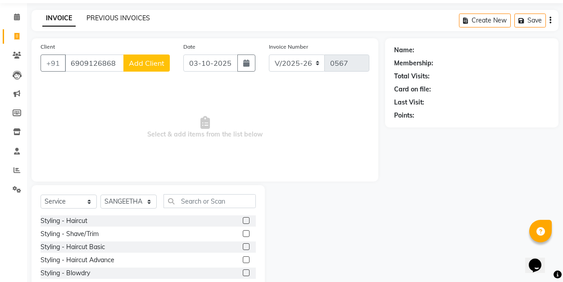
click at [111, 15] on link "PREVIOUS INVOICES" at bounding box center [117, 18] width 63 height 8
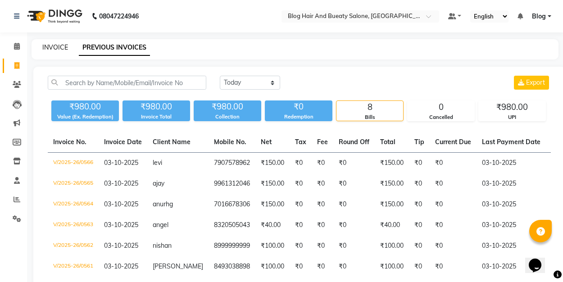
click at [57, 45] on link "INVOICE" at bounding box center [55, 47] width 26 height 8
select select "8741"
select select "service"
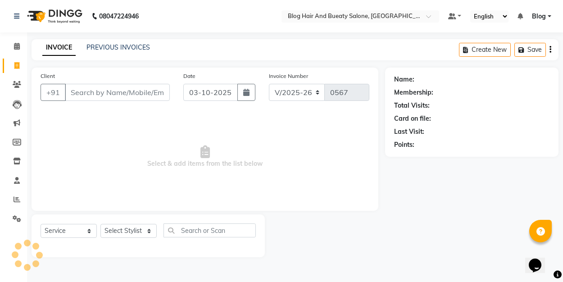
click at [100, 95] on input "Client" at bounding box center [117, 92] width 105 height 17
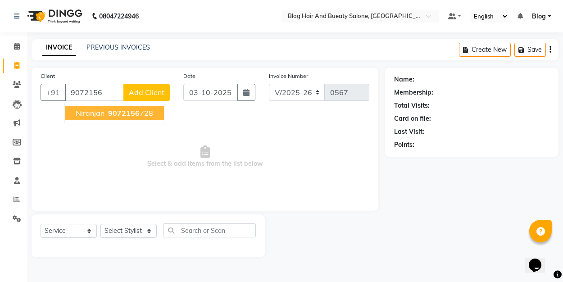
click at [101, 116] on span "Niranjan" at bounding box center [90, 113] width 29 height 9
type input "9072156728"
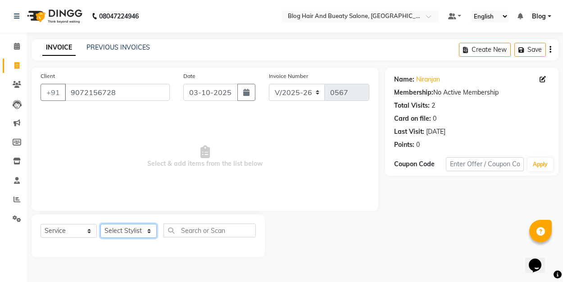
select select "91876"
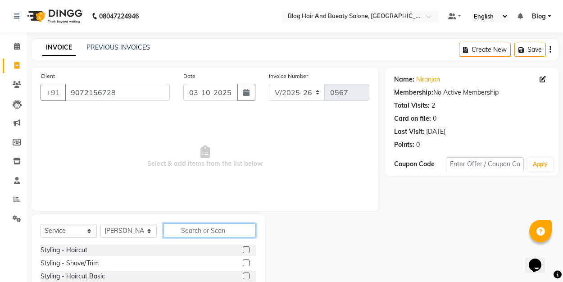
click at [212, 232] on input "text" at bounding box center [209, 230] width 92 height 14
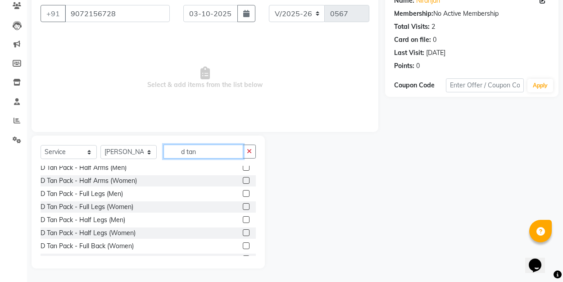
scroll to position [96, 0]
click at [223, 149] on input "d tan" at bounding box center [203, 152] width 80 height 14
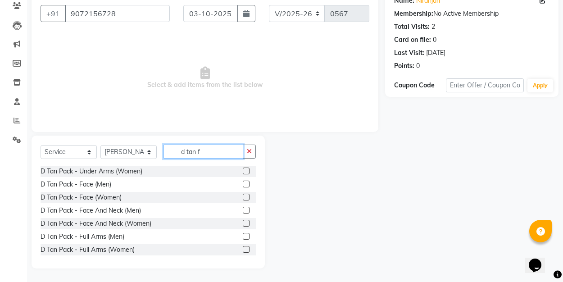
scroll to position [0, 0]
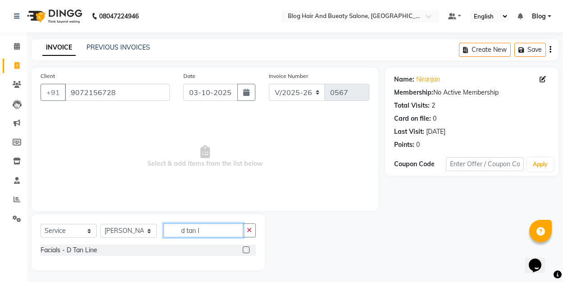
type input "d tan l"
click at [245, 247] on label at bounding box center [246, 249] width 7 height 7
click at [245, 247] on input "checkbox" at bounding box center [246, 250] width 6 height 6
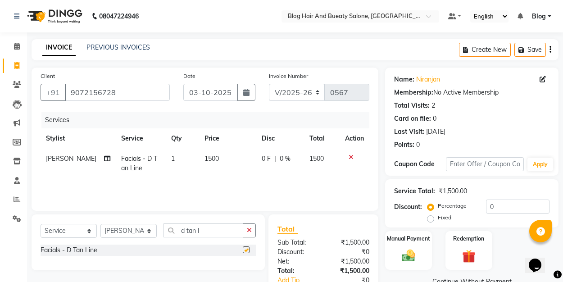
checkbox input "false"
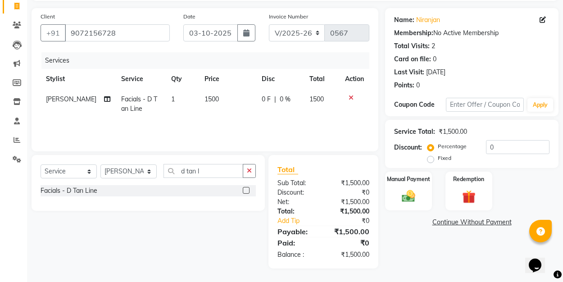
scroll to position [59, 0]
click at [438, 158] on label "Fixed" at bounding box center [445, 158] width 14 height 8
click at [431, 158] on input "Fixed" at bounding box center [432, 158] width 6 height 6
radio input "true"
click at [502, 150] on input "0" at bounding box center [517, 147] width 63 height 14
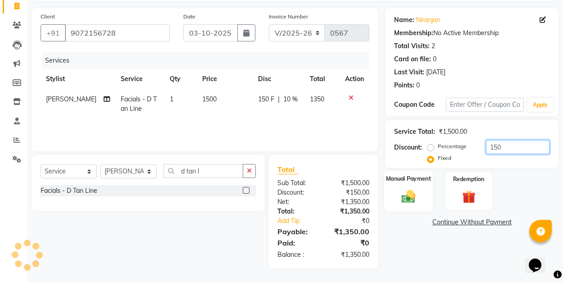
type input "150"
click at [409, 191] on img at bounding box center [408, 196] width 23 height 16
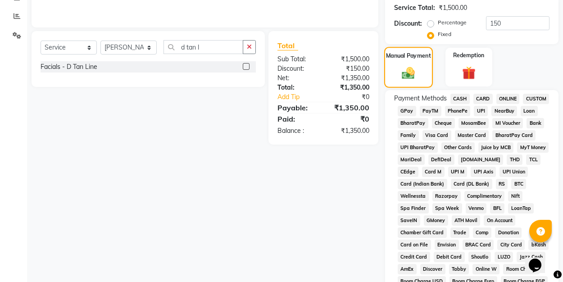
scroll to position [193, 0]
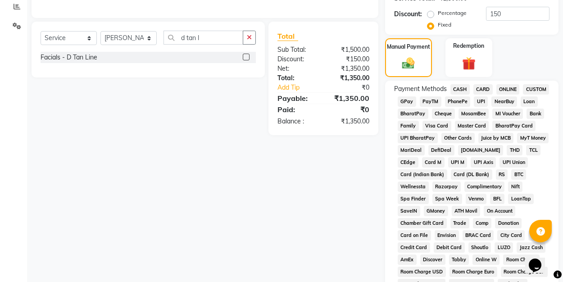
click at [478, 99] on span "UPI" at bounding box center [481, 101] width 14 height 10
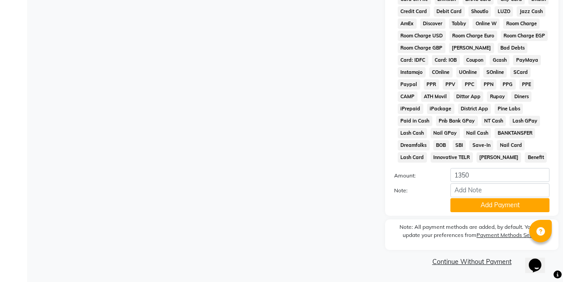
scroll to position [428, 0]
click at [489, 210] on button "Add Payment" at bounding box center [499, 206] width 99 height 14
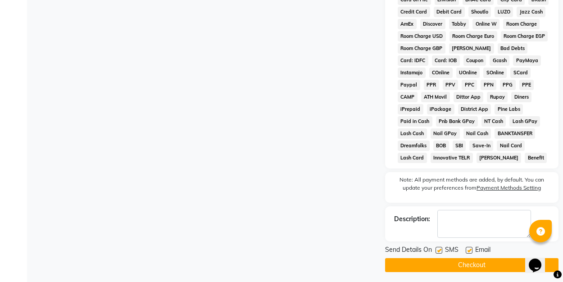
click at [467, 252] on label at bounding box center [469, 250] width 7 height 7
click at [467, 252] on input "checkbox" at bounding box center [469, 251] width 6 height 6
checkbox input "false"
click at [467, 264] on button "Checkout" at bounding box center [471, 265] width 173 height 14
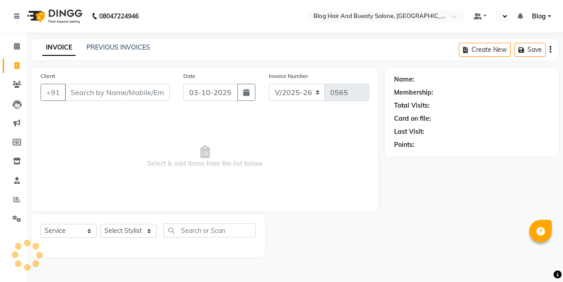
select select "8741"
select select "service"
select select "en"
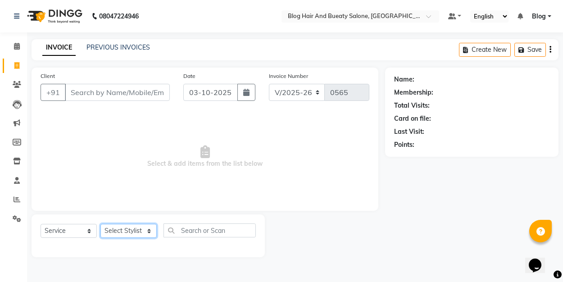
click at [149, 234] on select "Select Stylist ALI Blog [PERSON_NAME] sameer [PERSON_NAME]" at bounding box center [128, 231] width 56 height 14
select select "89036"
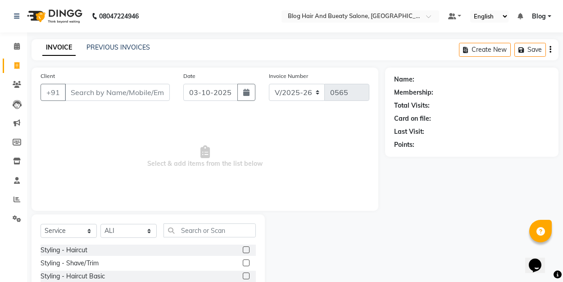
click at [247, 250] on label at bounding box center [246, 249] width 7 height 7
click at [247, 250] on input "checkbox" at bounding box center [246, 250] width 6 height 6
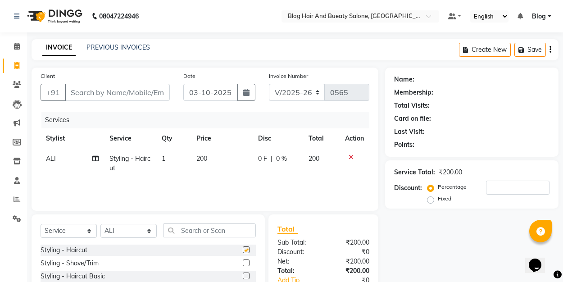
checkbox input "false"
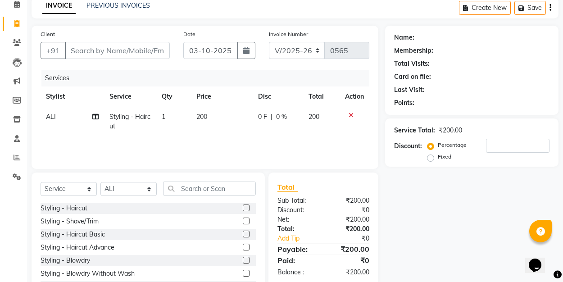
scroll to position [47, 0]
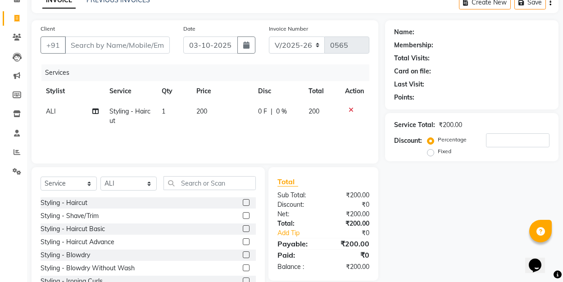
click at [438, 155] on label "Fixed" at bounding box center [445, 151] width 14 height 8
click at [431, 154] on input "Fixed" at bounding box center [432, 151] width 6 height 6
radio input "true"
click at [497, 136] on input "number" at bounding box center [517, 140] width 63 height 14
type input "50"
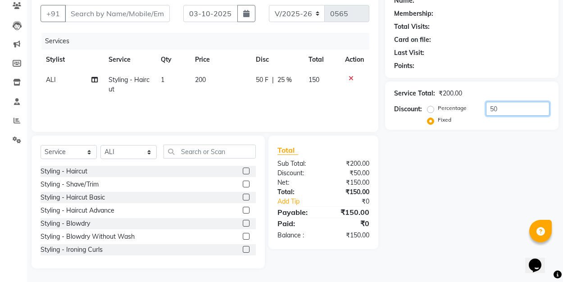
scroll to position [79, 0]
